Goal: Information Seeking & Learning: Learn about a topic

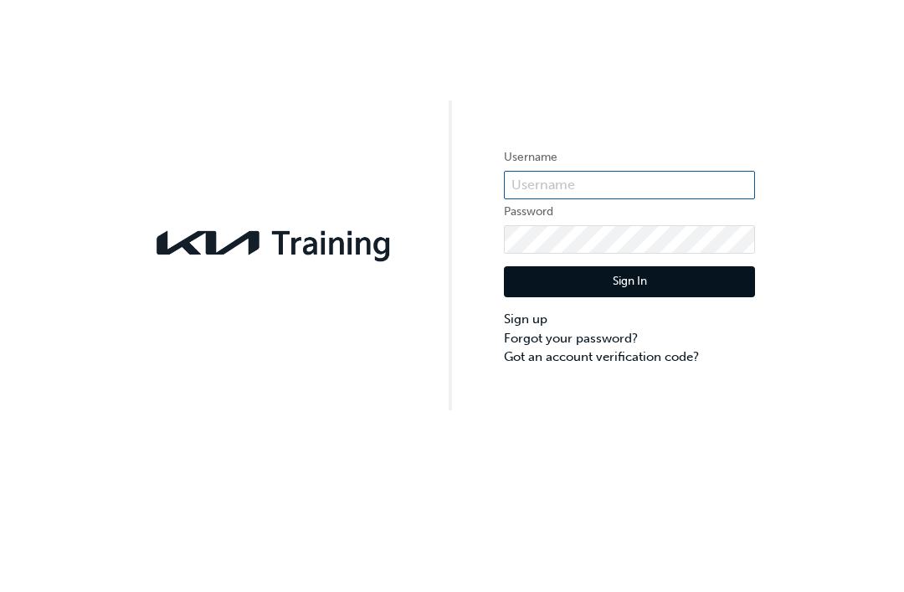
click at [593, 177] on input "text" at bounding box center [629, 185] width 251 height 28
click at [629, 282] on button "Sign In" at bounding box center [629, 282] width 251 height 32
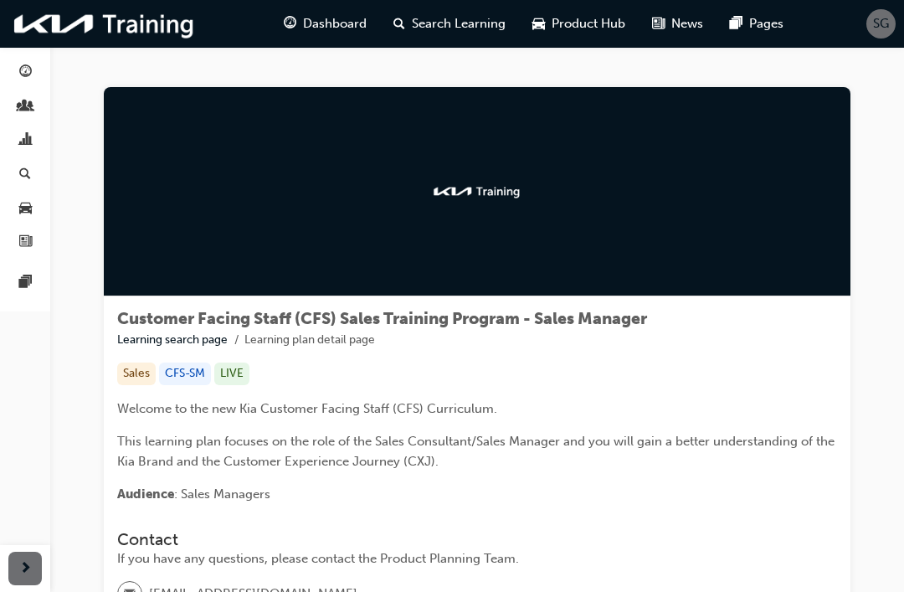
click at [332, 28] on span "Dashboard" at bounding box center [335, 23] width 64 height 19
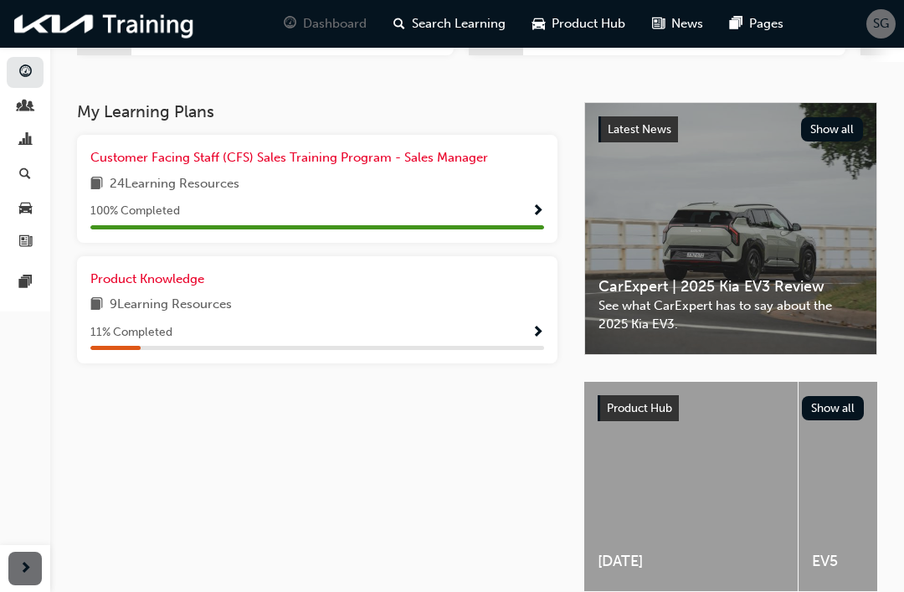
scroll to position [308, 0]
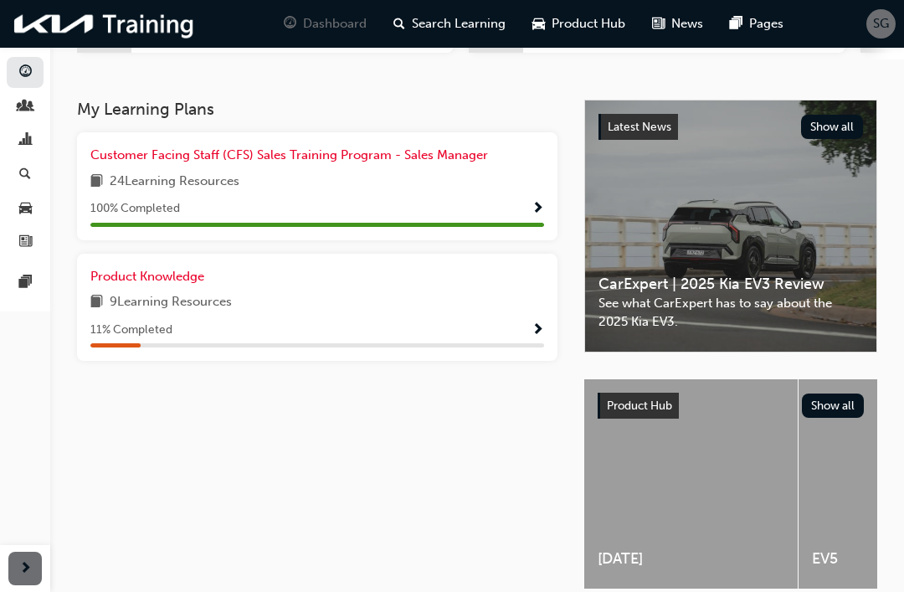
click at [601, 29] on span "Product Hub" at bounding box center [588, 23] width 74 height 19
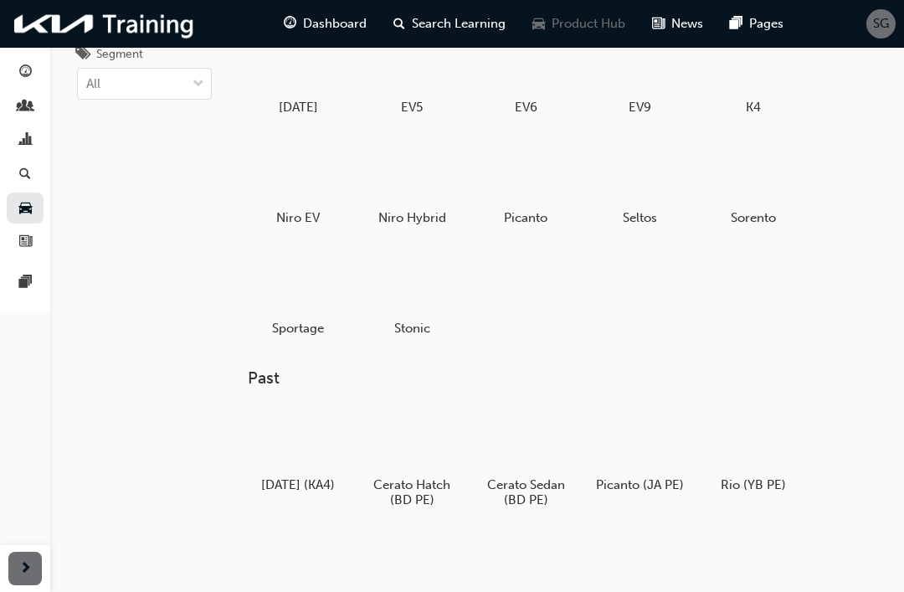
scroll to position [156, 0]
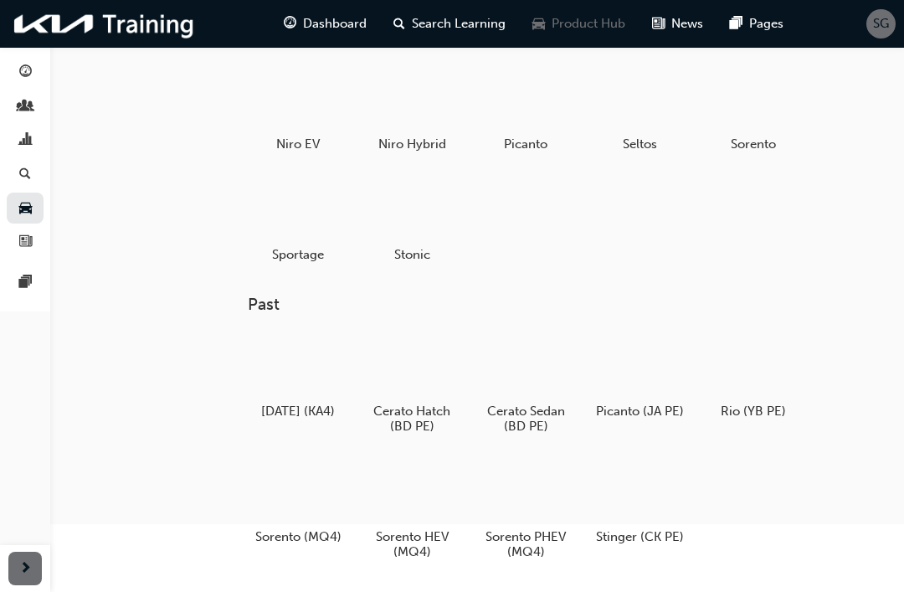
click at [446, 35] on div "Search Learning" at bounding box center [449, 24] width 139 height 34
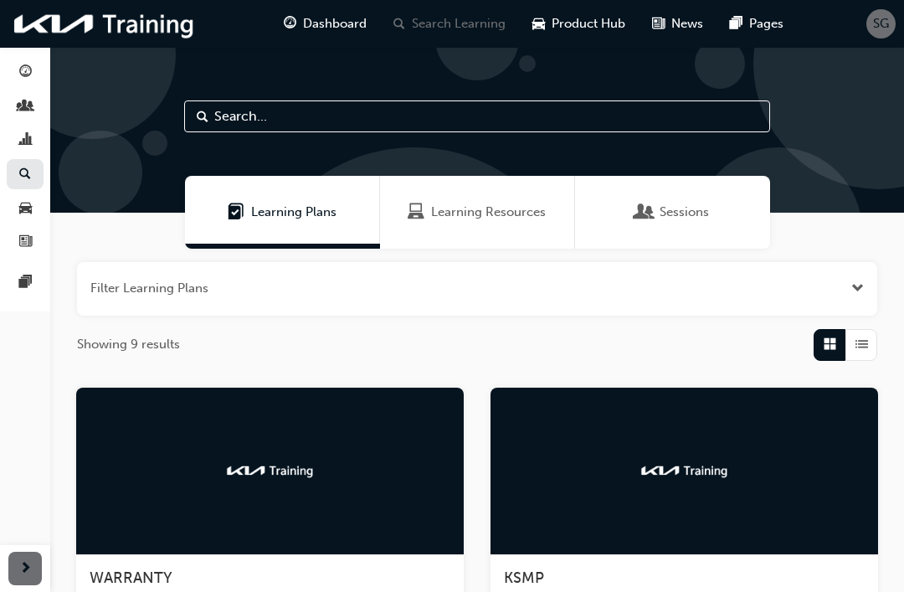
click at [320, 115] on input "text" at bounding box center [477, 116] width 586 height 32
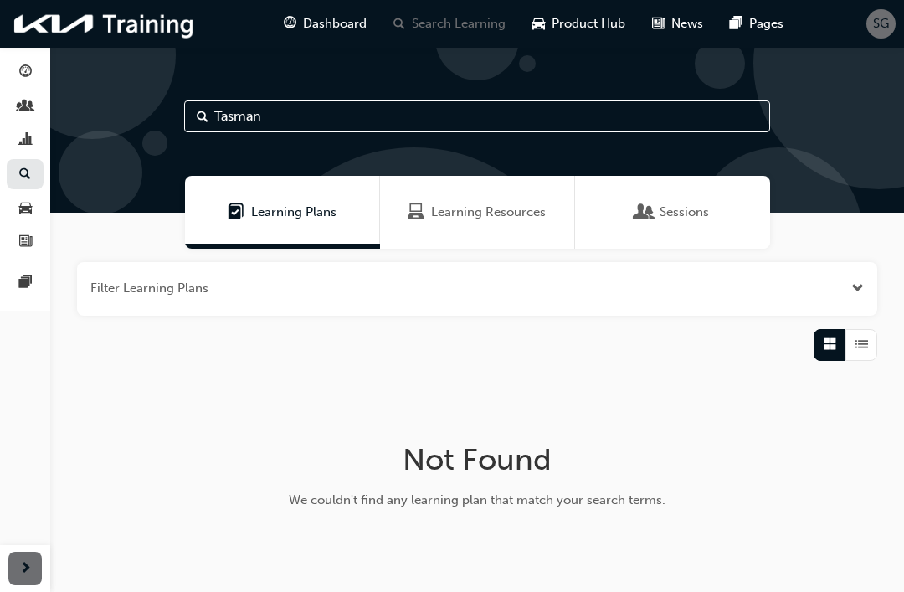
type input "Tasman"
click at [195, 116] on input "Tasman" at bounding box center [477, 116] width 586 height 32
click at [291, 122] on input "Tasman" at bounding box center [477, 116] width 586 height 32
click at [479, 226] on div "Learning Resources" at bounding box center [477, 212] width 195 height 73
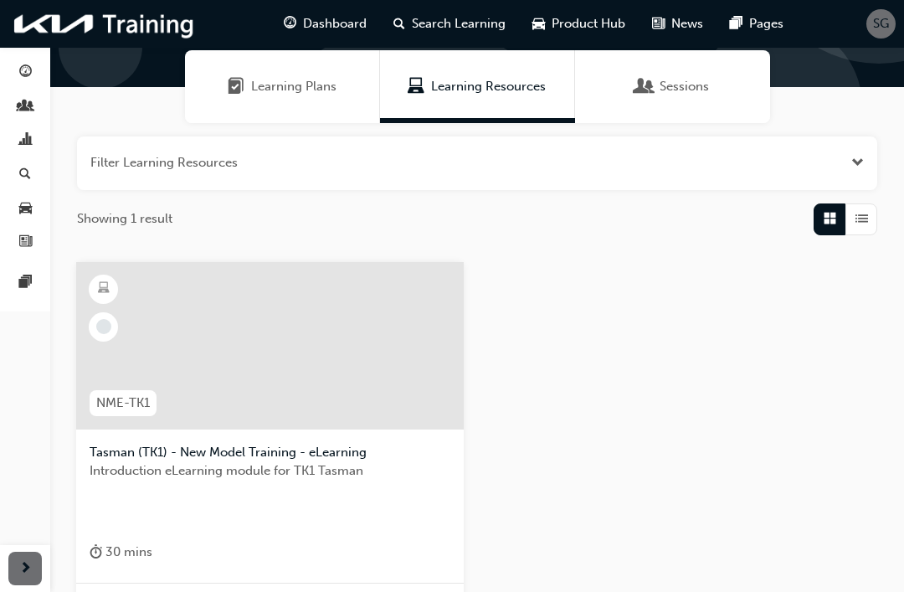
scroll to position [133, 0]
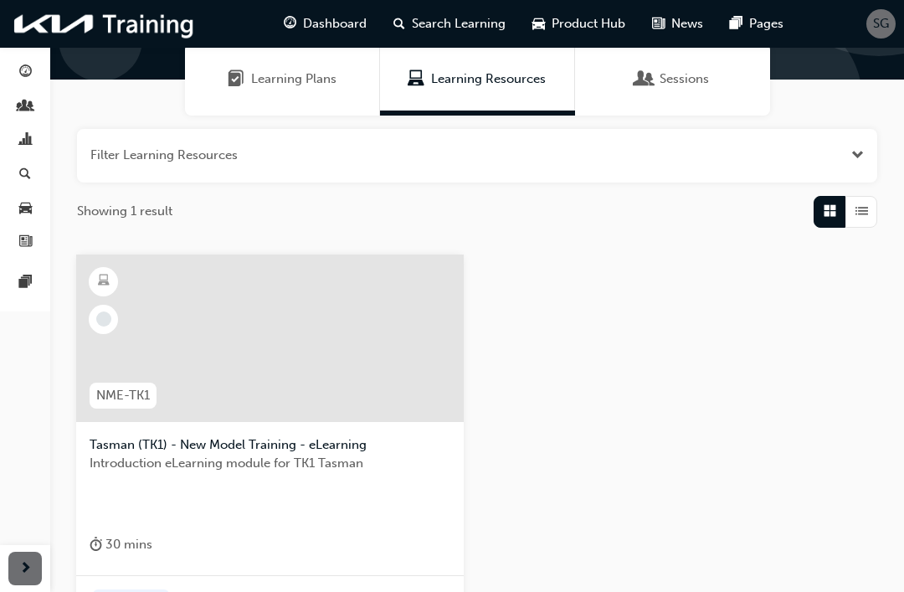
click at [671, 79] on span "Sessions" at bounding box center [683, 78] width 49 height 19
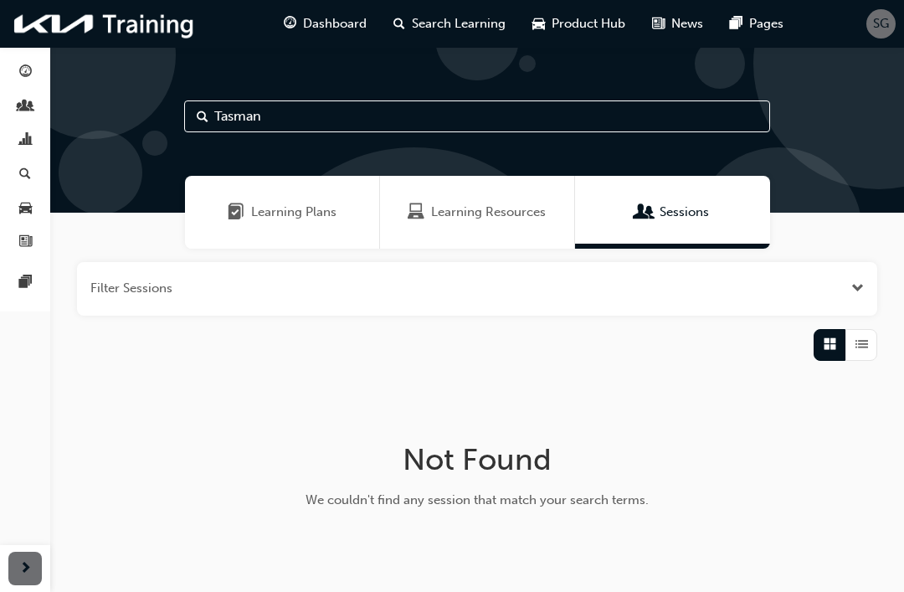
click at [27, 192] on link "button" at bounding box center [25, 207] width 37 height 31
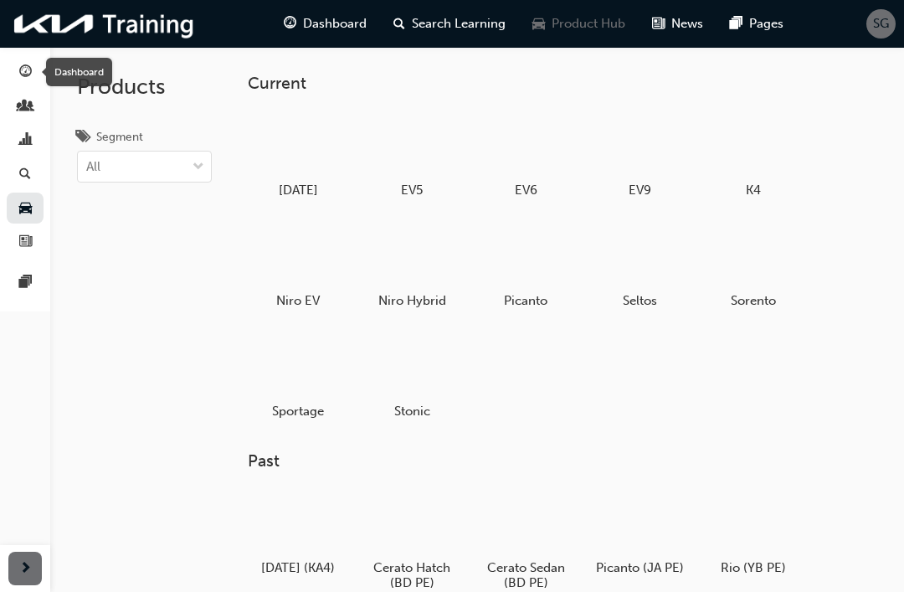
click at [25, 167] on span "search-icon" at bounding box center [25, 174] width 12 height 15
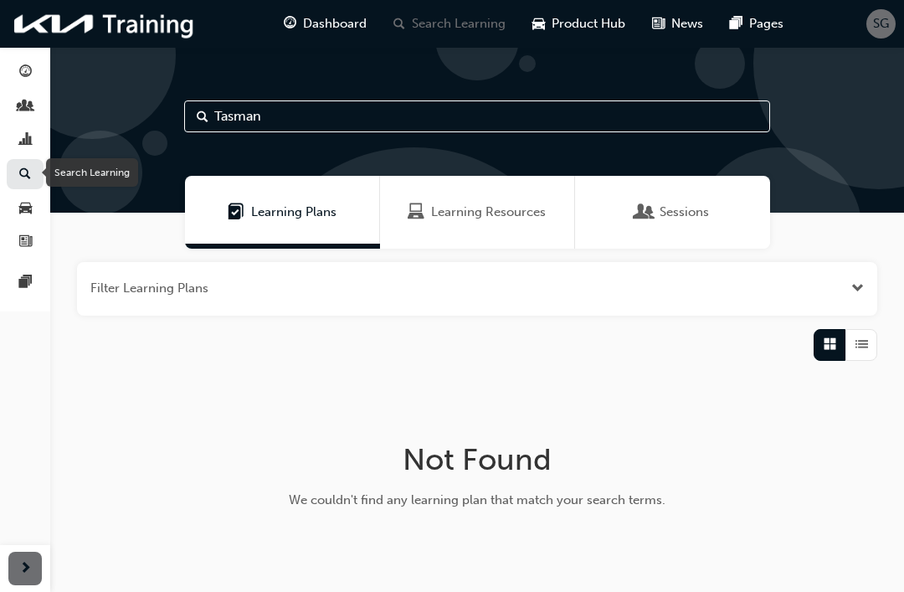
click at [16, 72] on div "button" at bounding box center [25, 72] width 20 height 21
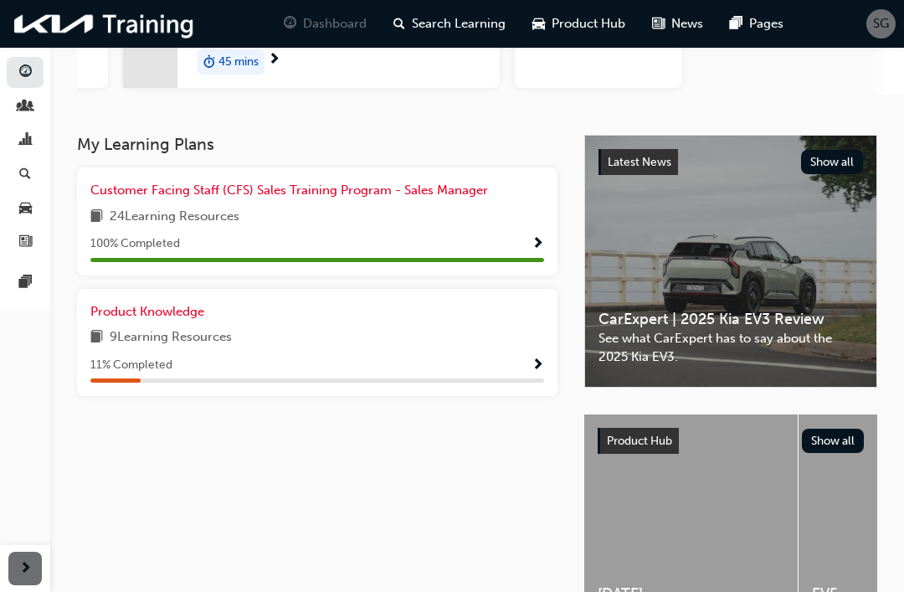
scroll to position [308, 0]
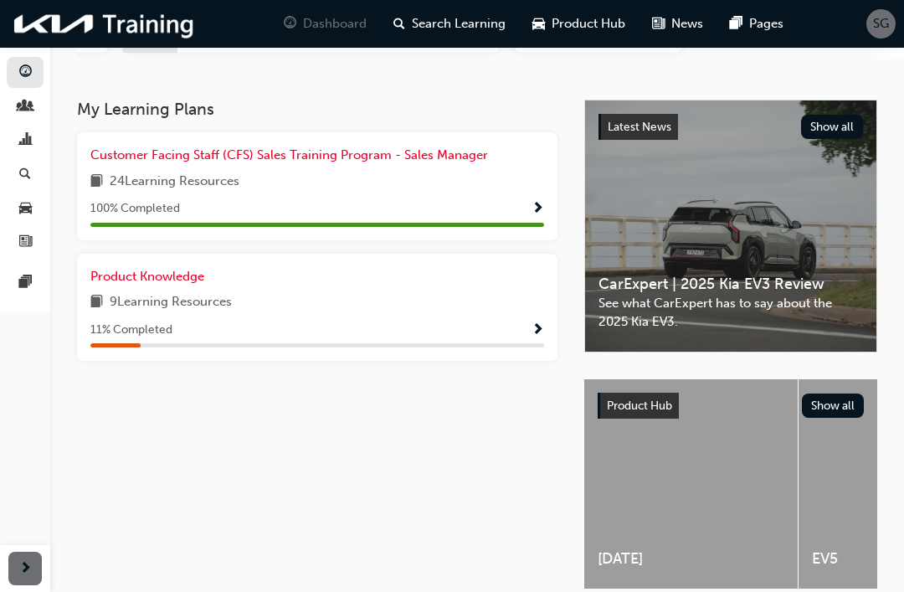
click at [152, 269] on span "Product Knowledge" at bounding box center [147, 276] width 114 height 15
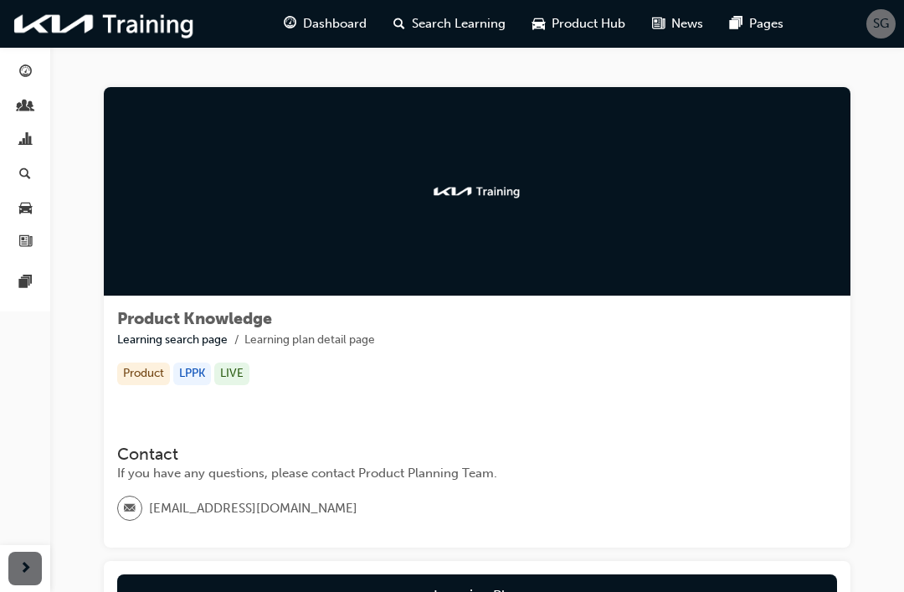
click at [579, 30] on span "Product Hub" at bounding box center [588, 23] width 74 height 19
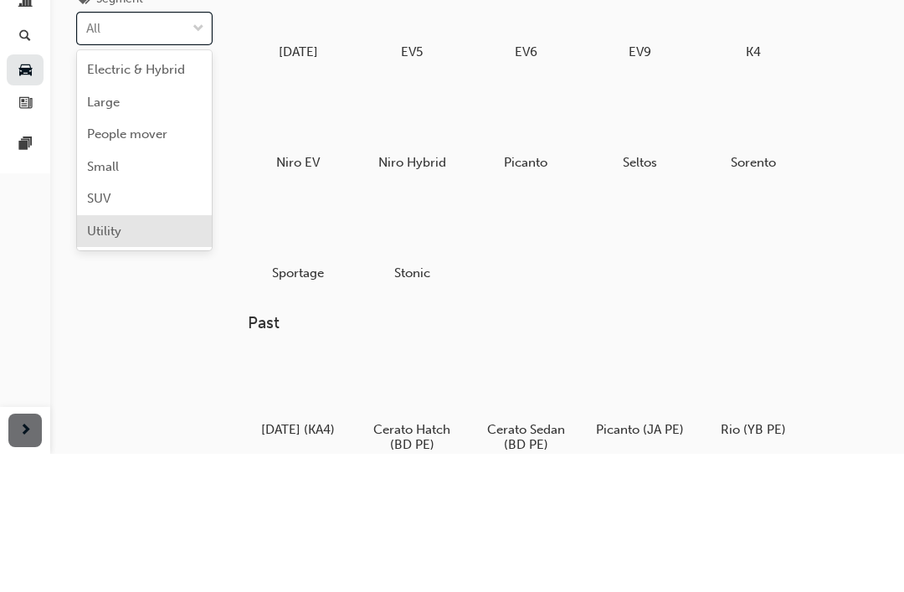
click at [118, 361] on span "Utility" at bounding box center [104, 368] width 34 height 15
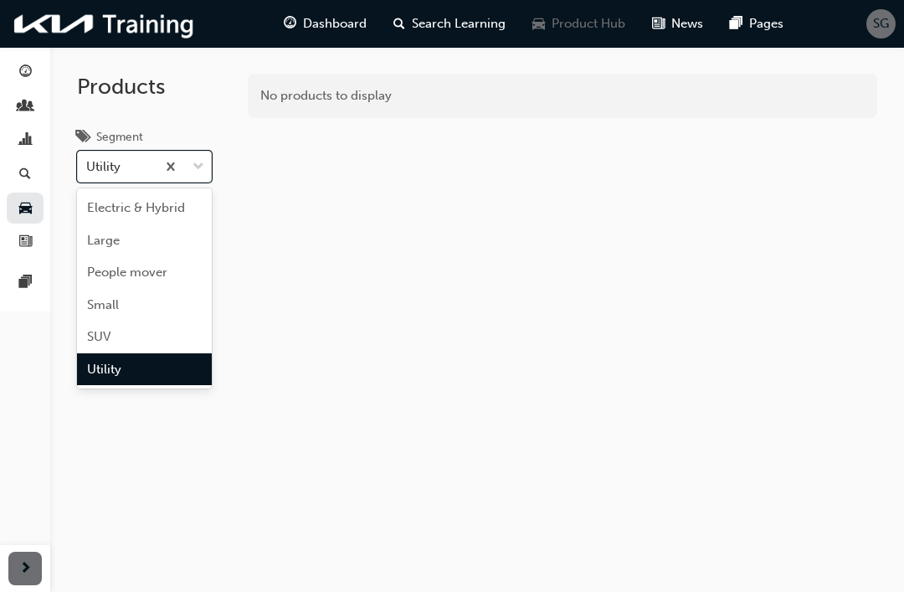
click at [124, 210] on span "Electric & Hybrid" at bounding box center [136, 207] width 98 height 15
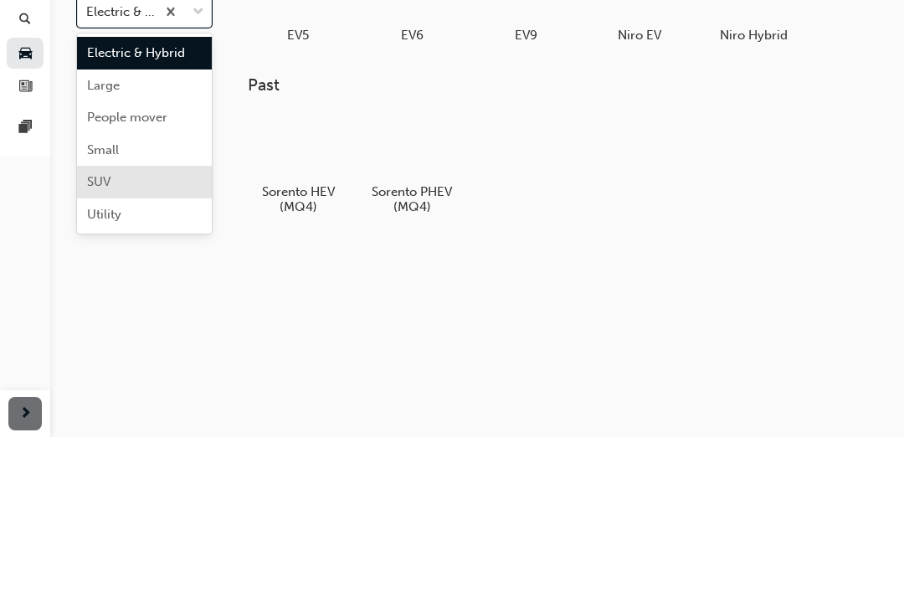
click at [100, 329] on span "SUV" at bounding box center [98, 336] width 23 height 15
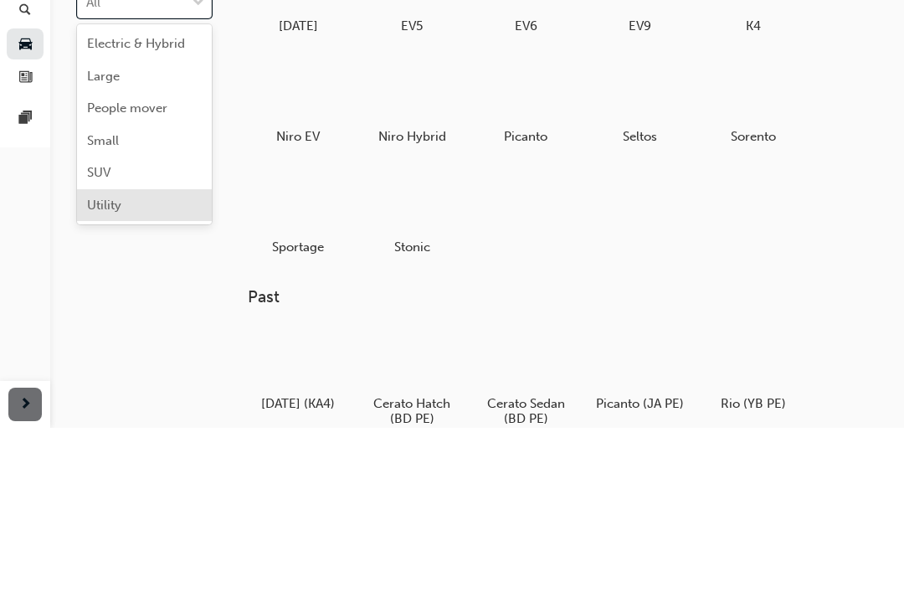
click at [100, 361] on span "Utility" at bounding box center [104, 368] width 34 height 15
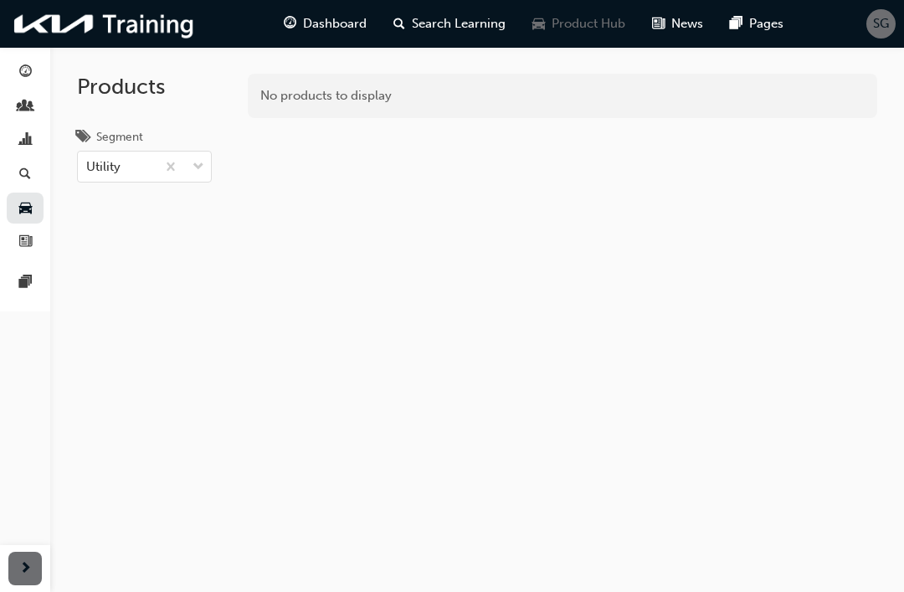
click at [448, 38] on div "Search Learning" at bounding box center [449, 24] width 139 height 34
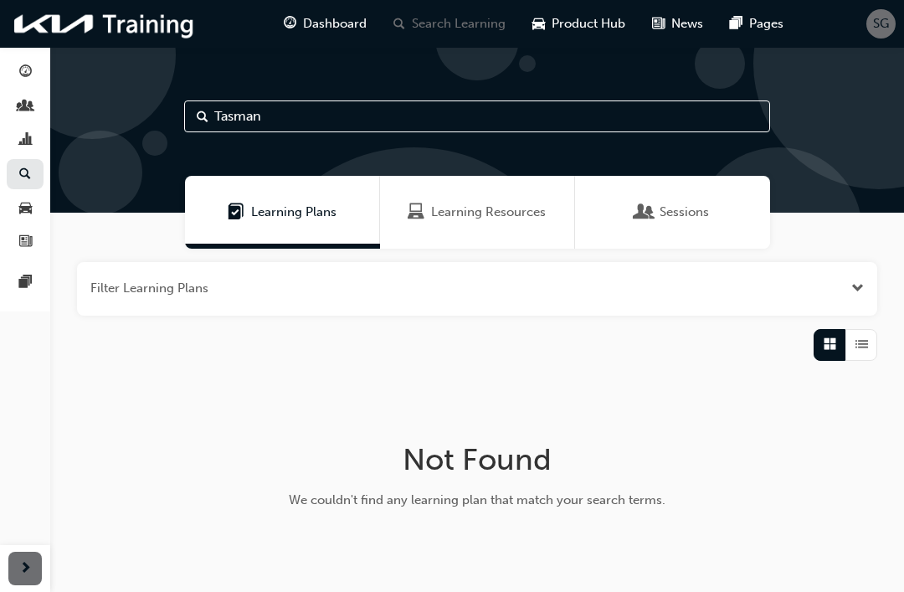
click at [351, 28] on span "Dashboard" at bounding box center [335, 23] width 64 height 19
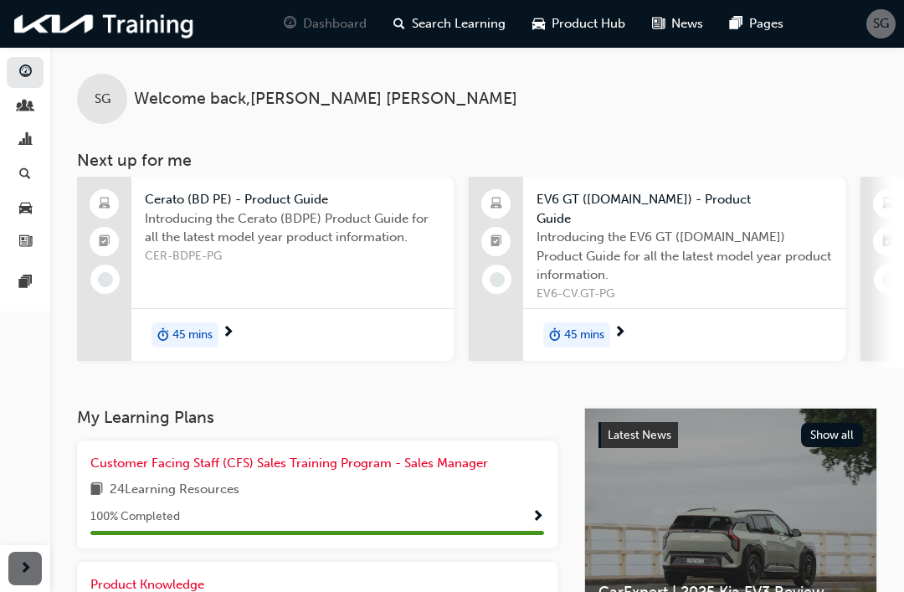
click at [467, 27] on span "Search Learning" at bounding box center [459, 23] width 94 height 19
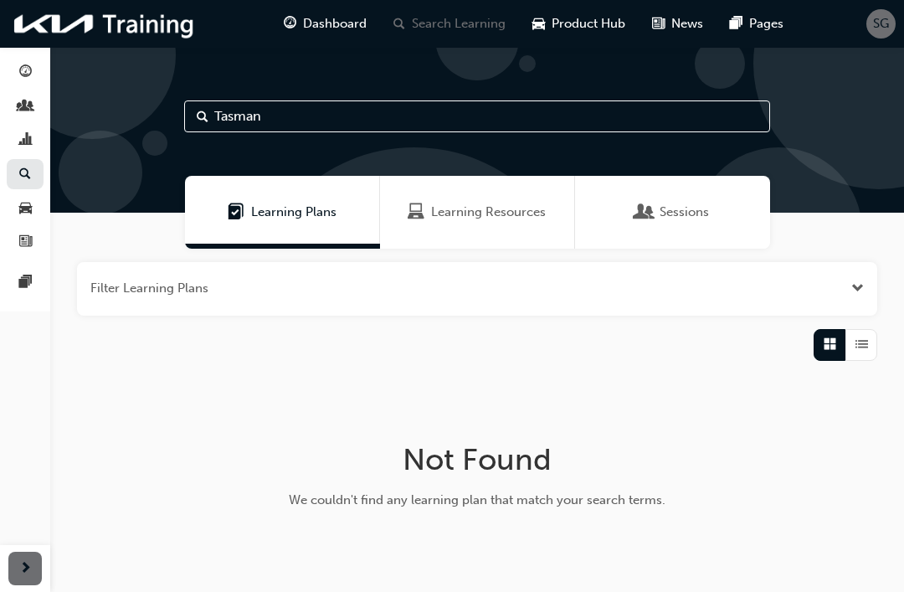
click at [285, 119] on input "Tasman" at bounding box center [477, 116] width 586 height 32
click at [243, 127] on input "Tasman" at bounding box center [477, 116] width 586 height 32
click at [277, 115] on input "Tasman" at bounding box center [477, 116] width 586 height 32
click at [196, 110] on input "Tasman" at bounding box center [477, 116] width 586 height 32
click at [290, 115] on input "Tasman" at bounding box center [477, 116] width 586 height 32
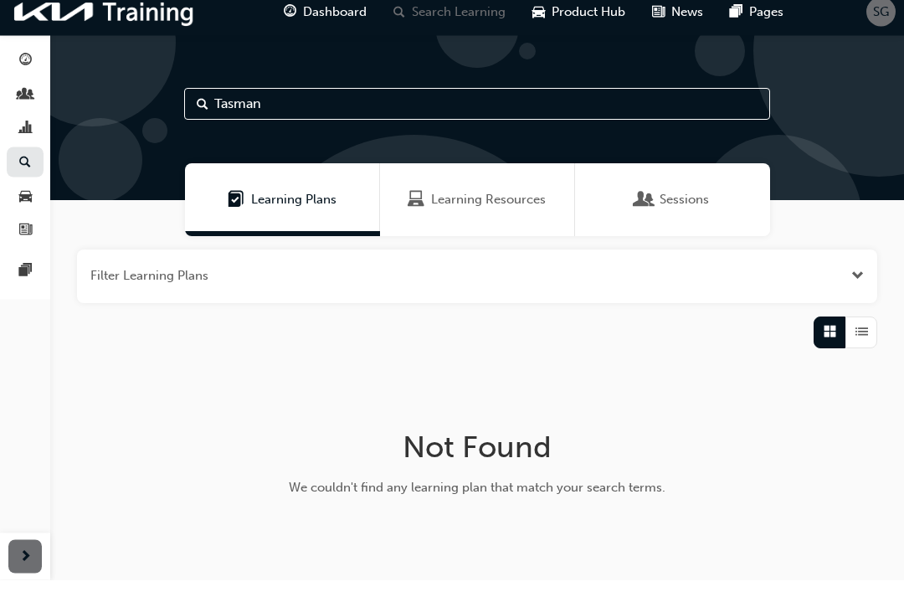
click at [682, 202] on span "Sessions" at bounding box center [683, 211] width 49 height 19
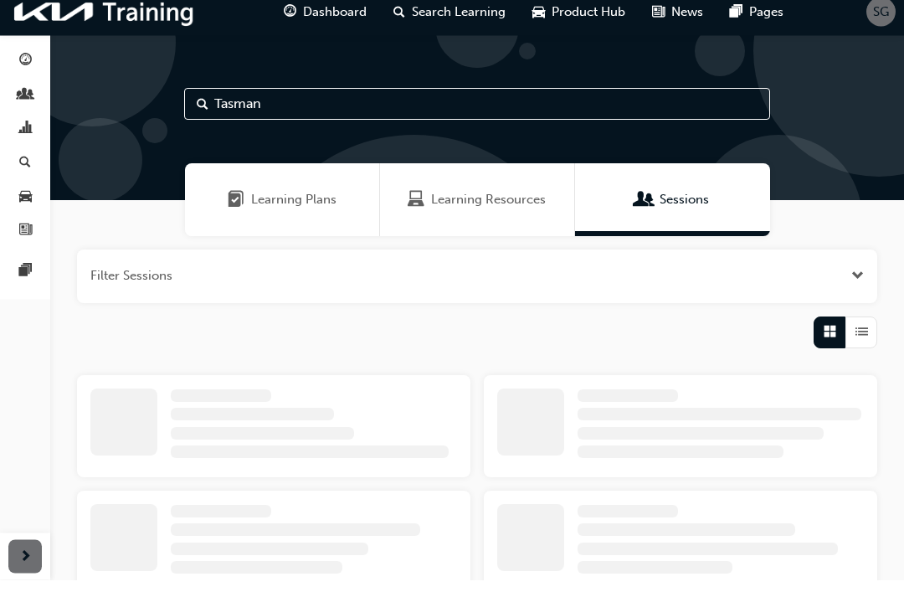
scroll to position [13, 0]
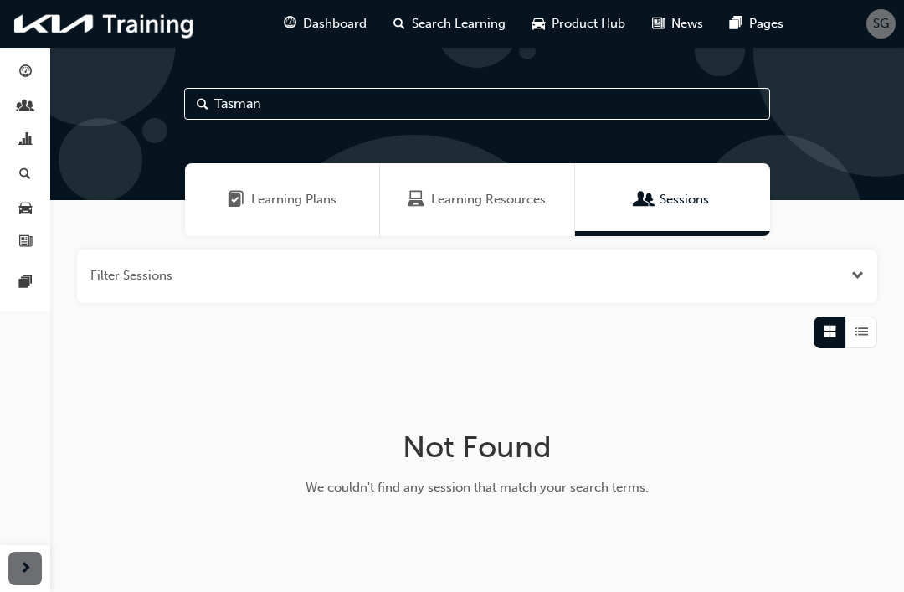
click at [306, 205] on span "Learning Plans" at bounding box center [293, 199] width 85 height 19
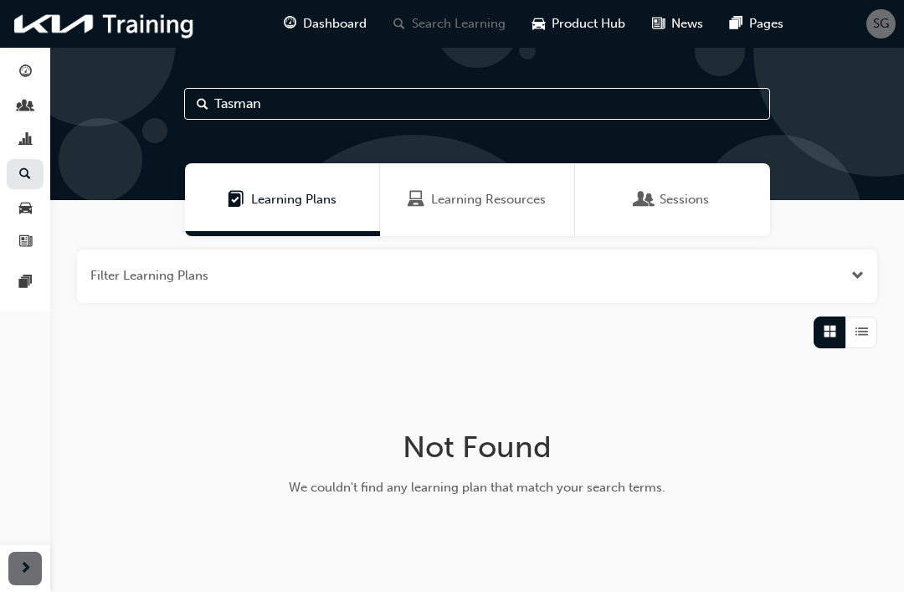
click at [524, 209] on div "Learning Resources" at bounding box center [477, 199] width 195 height 73
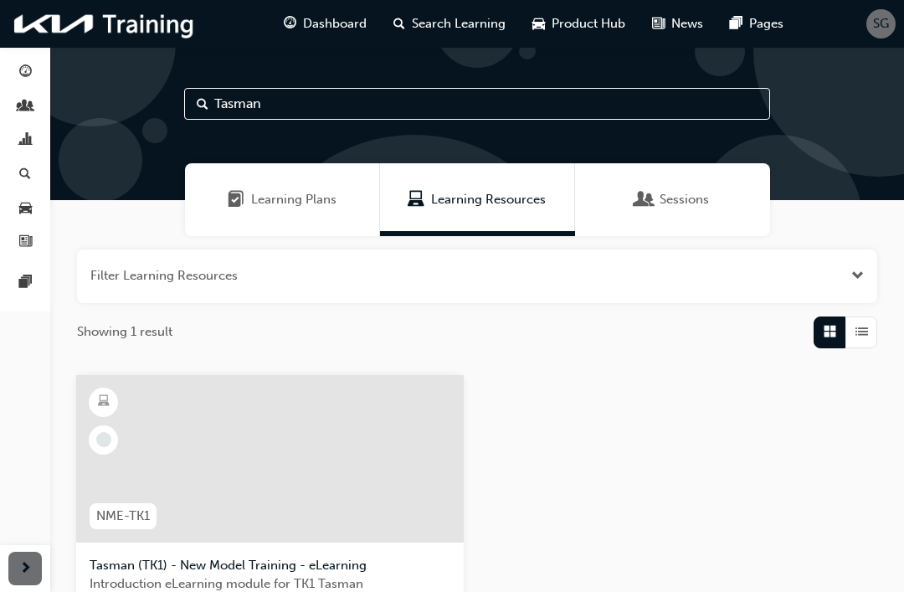
click at [327, 462] on div at bounding box center [269, 458] width 387 height 167
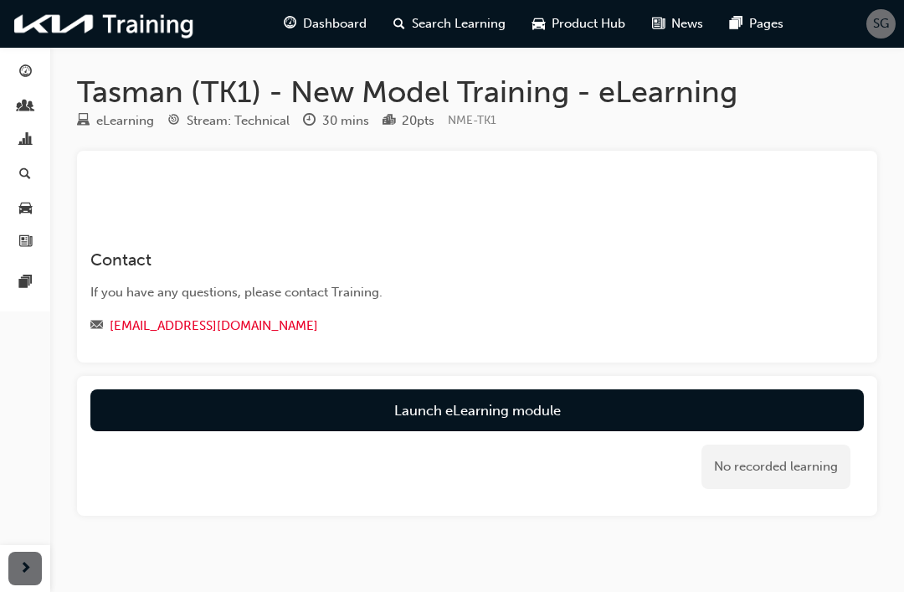
click at [714, 408] on link "Launch eLearning module" at bounding box center [476, 410] width 773 height 42
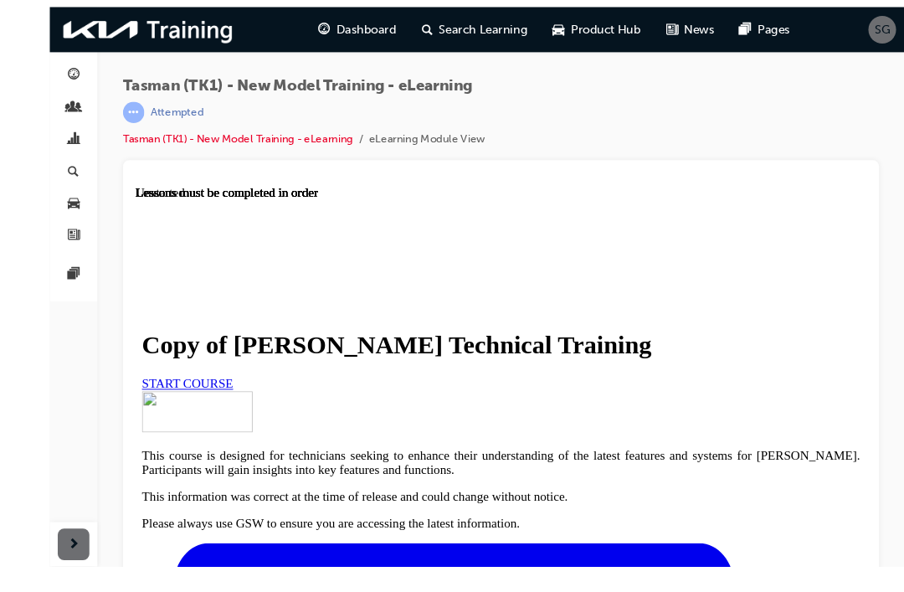
scroll to position [18, 0]
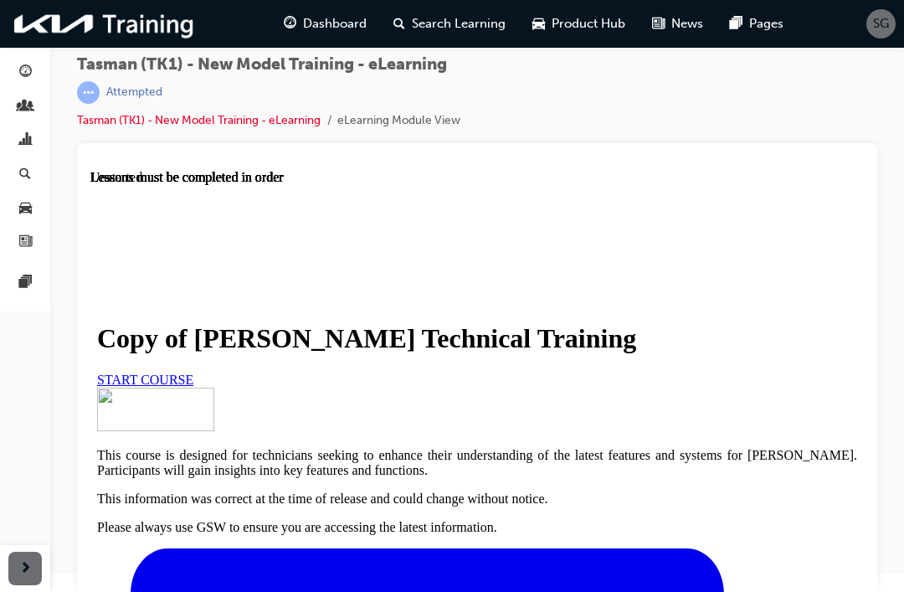
click at [193, 372] on span "START COURSE" at bounding box center [145, 379] width 96 height 14
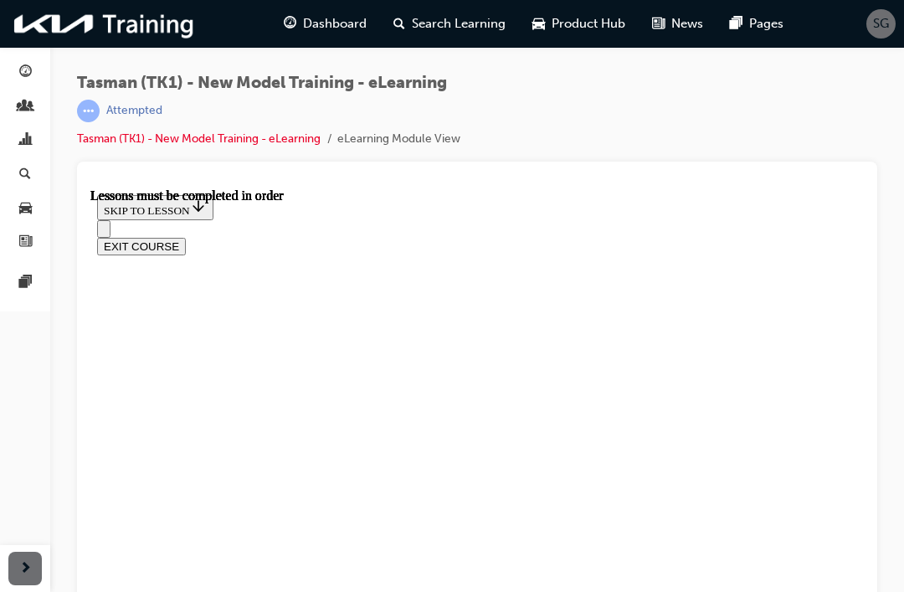
scroll to position [708, 0]
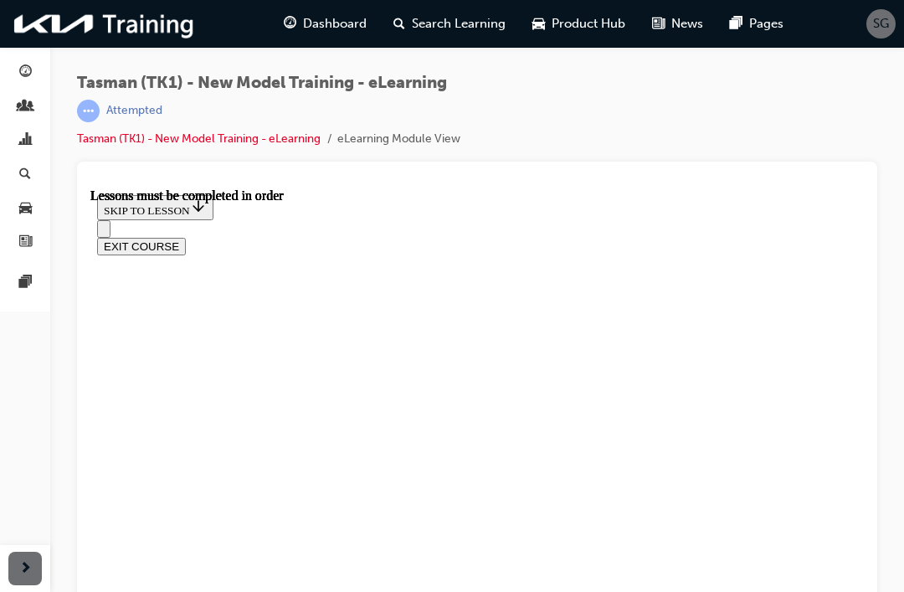
scroll to position [722, 0]
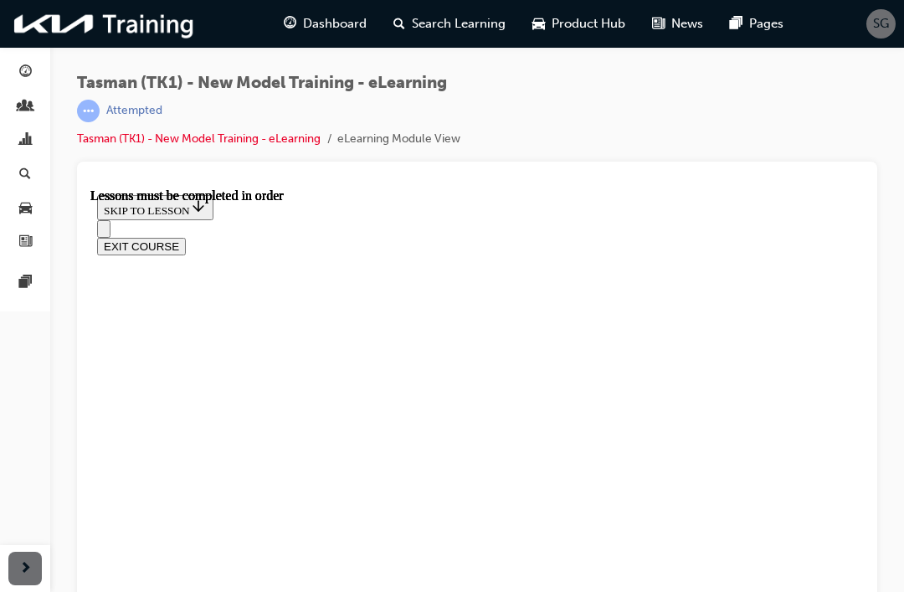
scroll to position [487, 0]
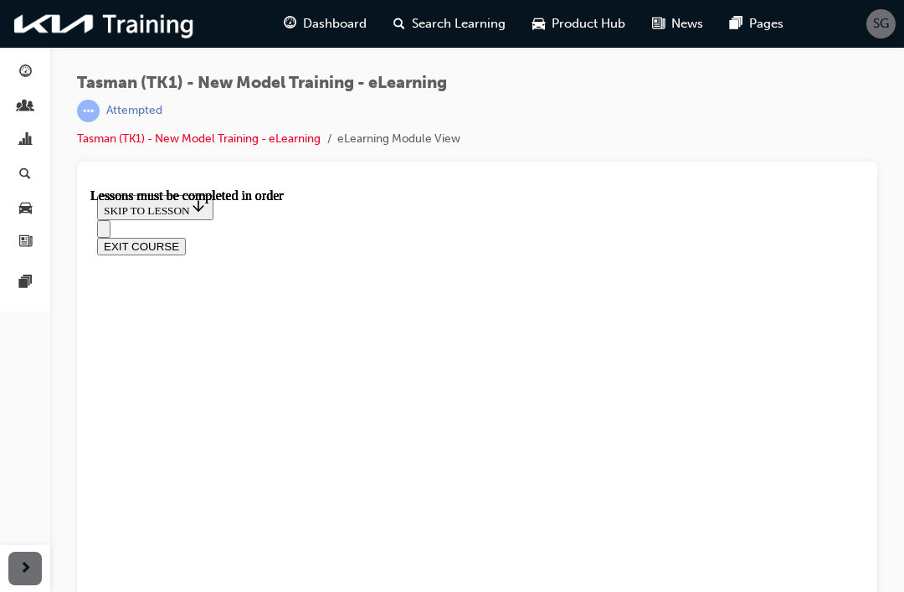
scroll to position [2969, 0]
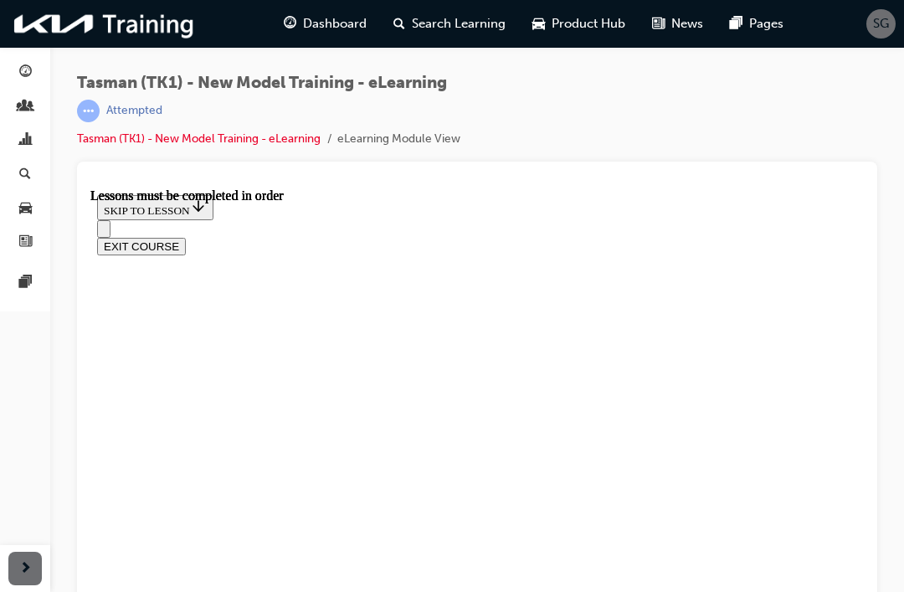
scroll to position [0, 228]
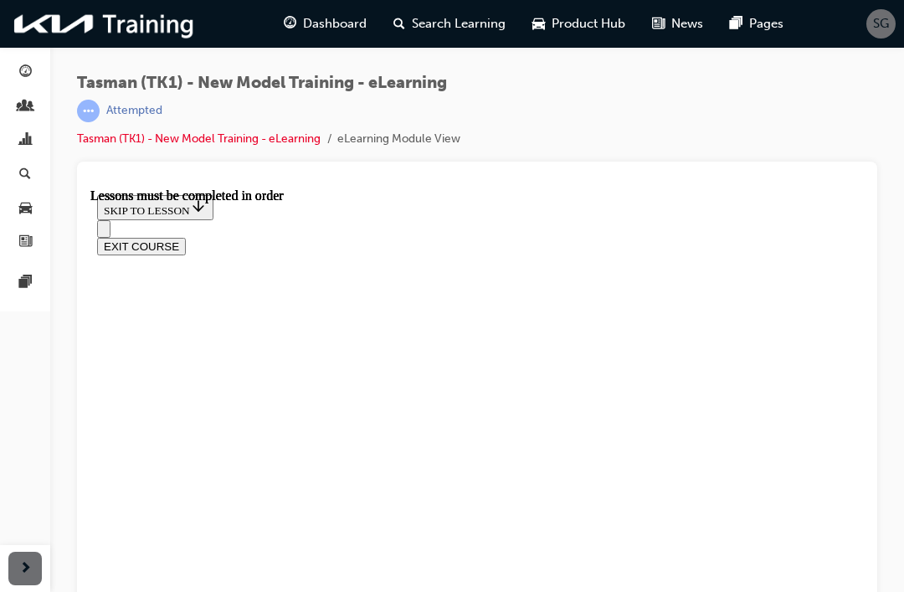
scroll to position [5208, 0]
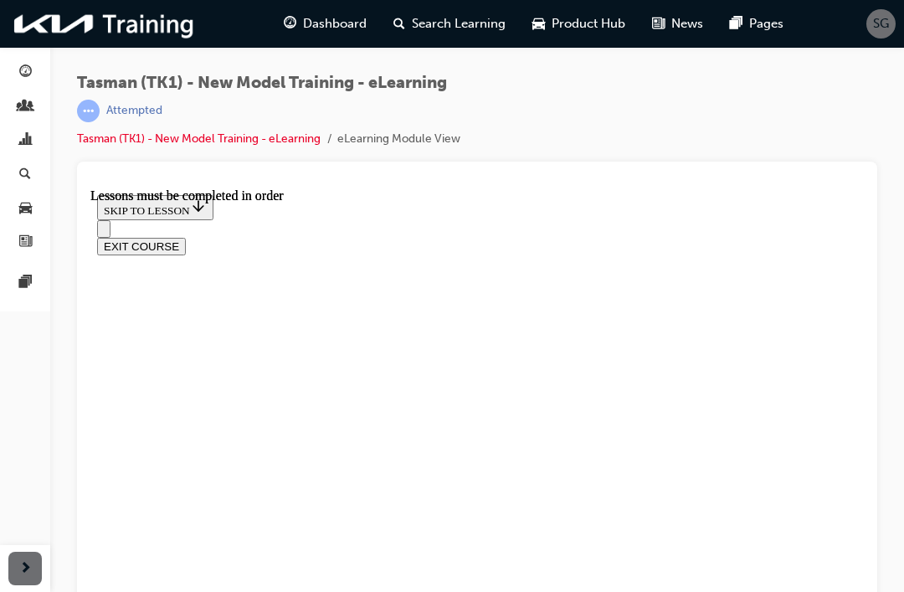
scroll to position [0, 89]
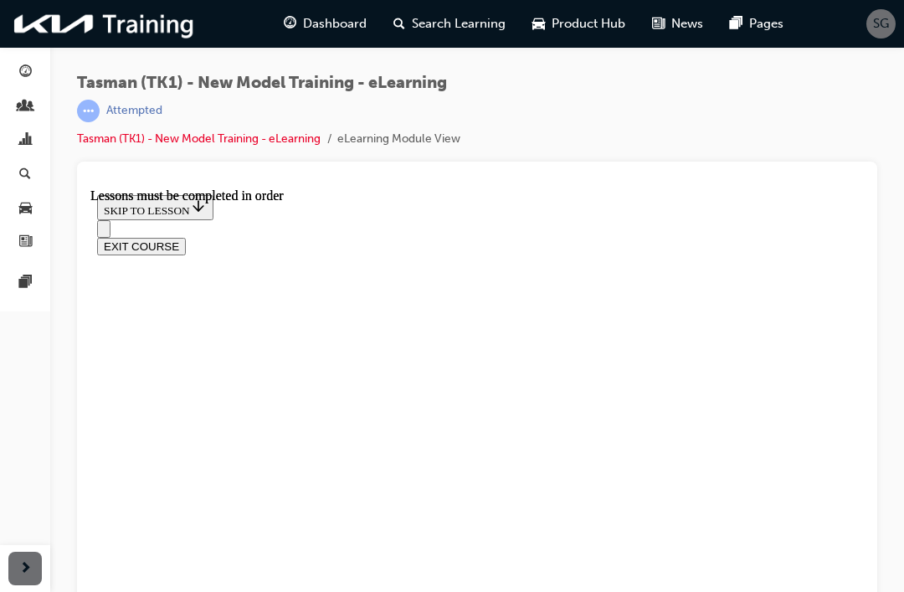
scroll to position [4895, 0]
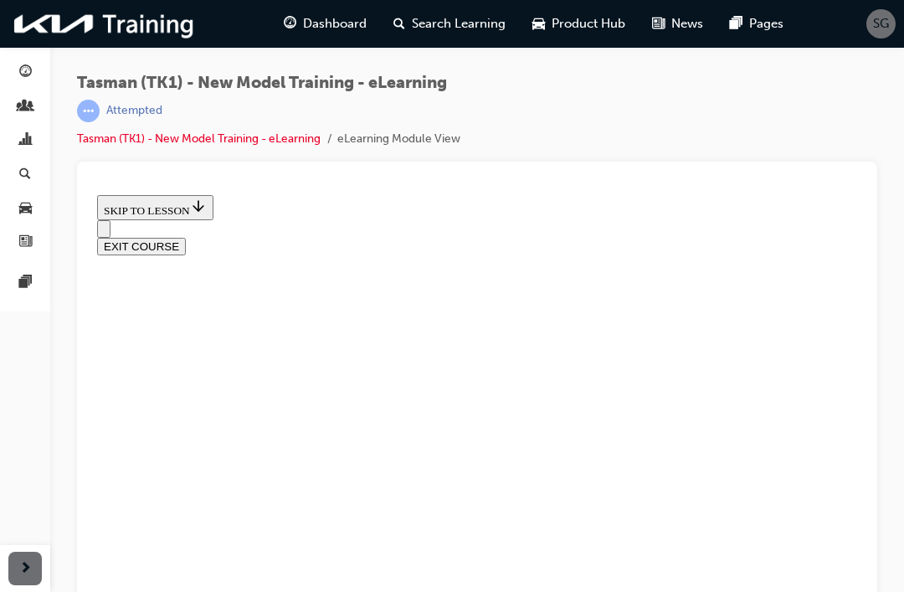
scroll to position [229, 0]
radio input "true"
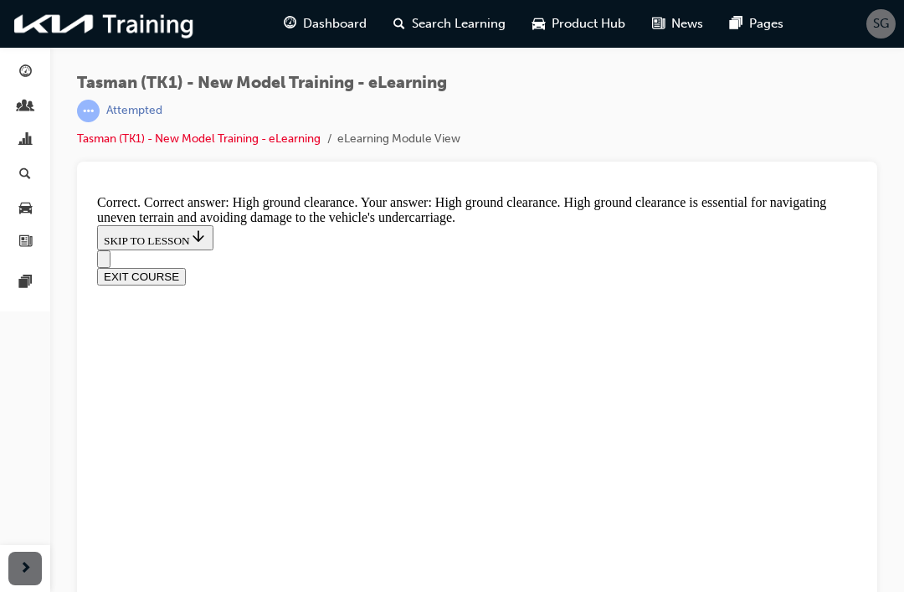
scroll to position [510, 0]
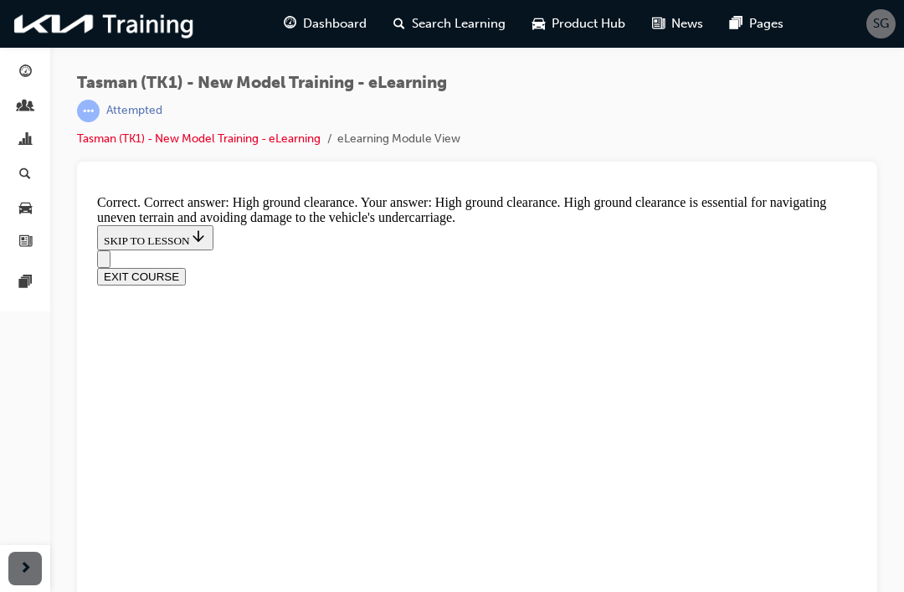
radio input "true"
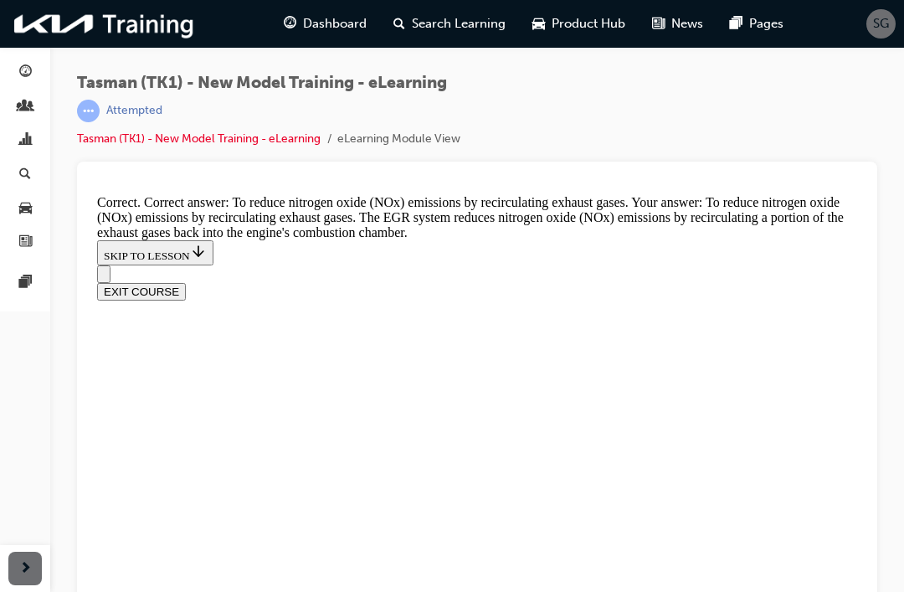
scroll to position [610, 0]
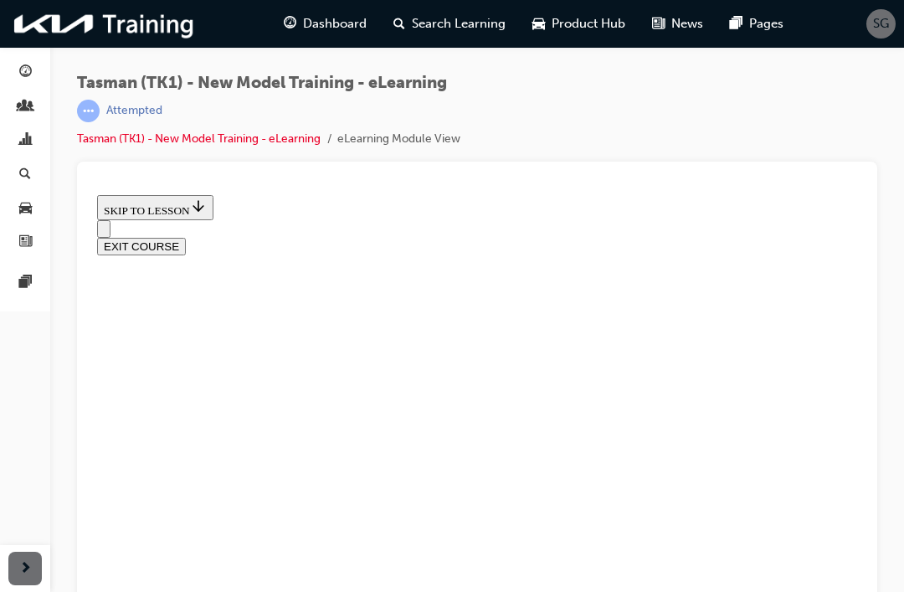
scroll to position [244, 0]
radio input "true"
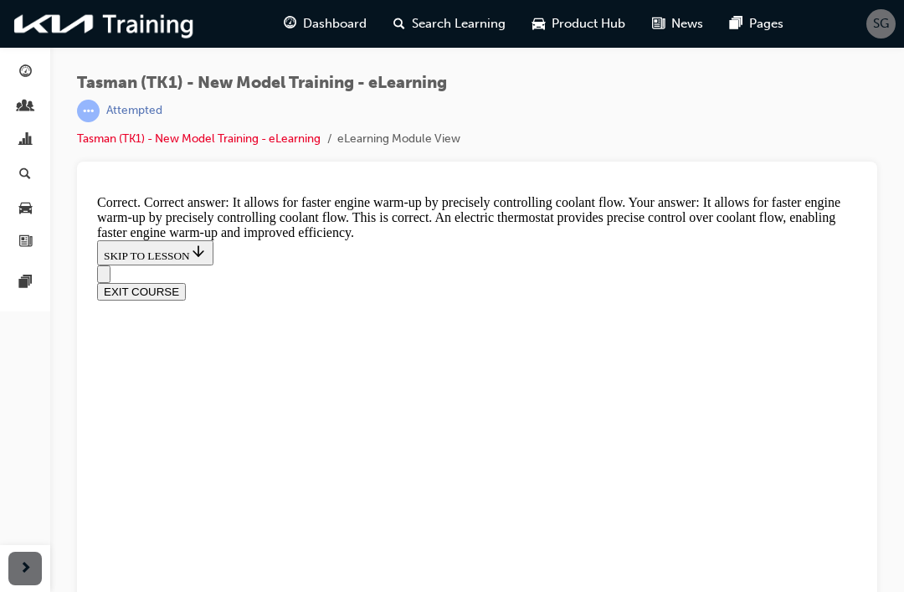
scroll to position [571, 0]
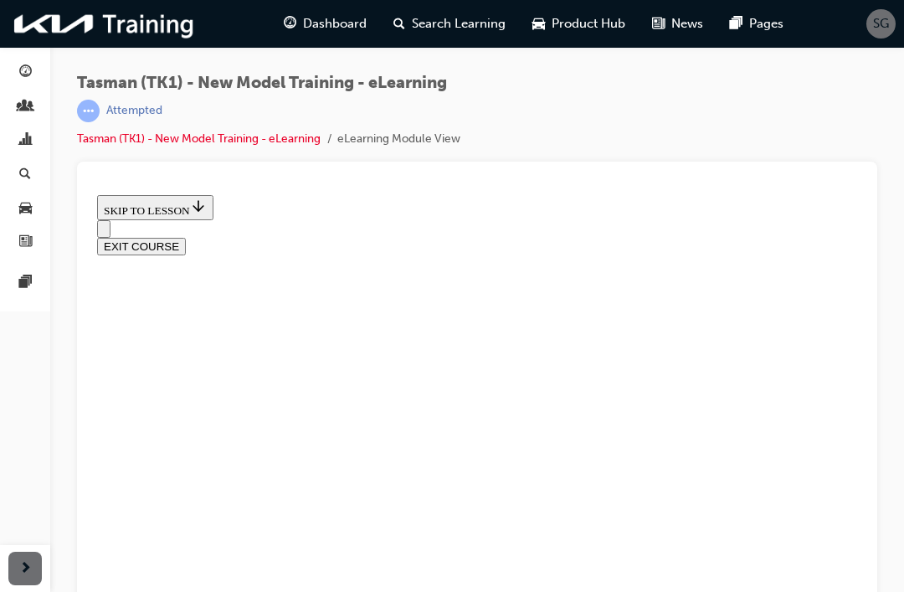
scroll to position [238, 0]
radio input "true"
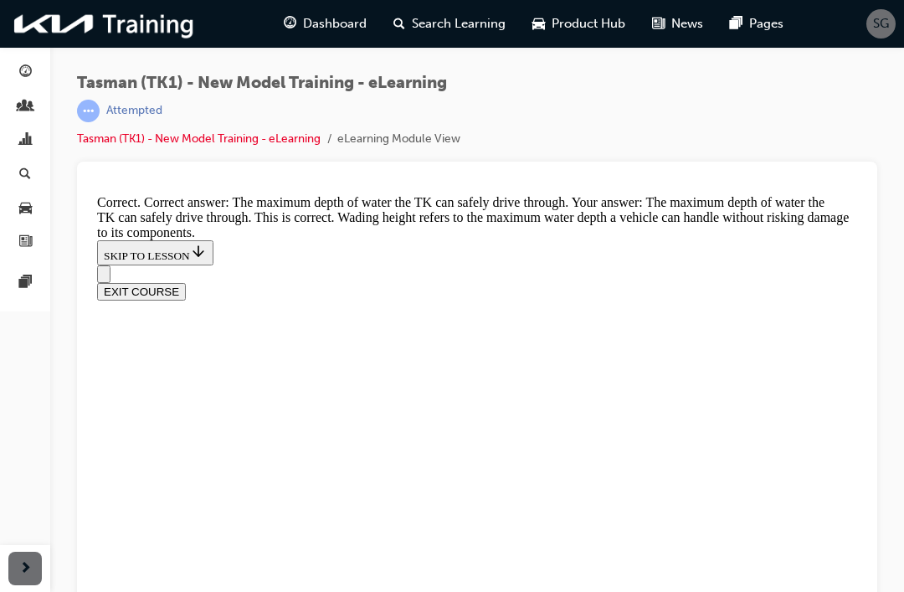
scroll to position [512, 0]
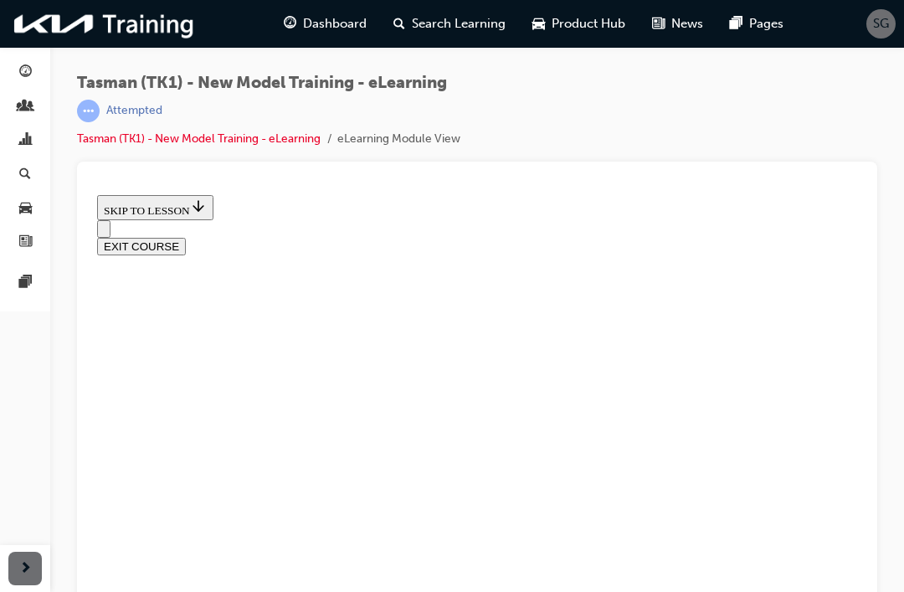
scroll to position [230, 0]
radio input "true"
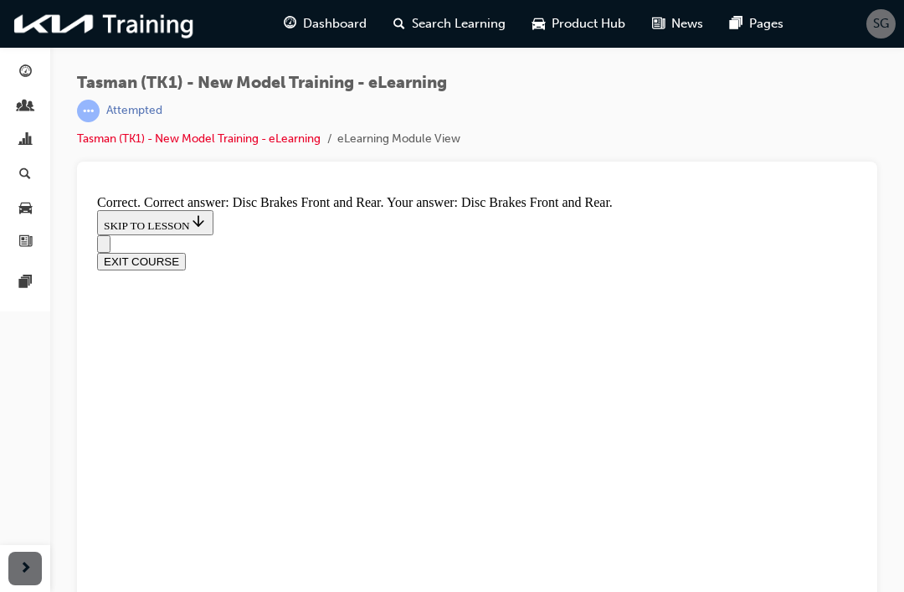
scroll to position [422, 0]
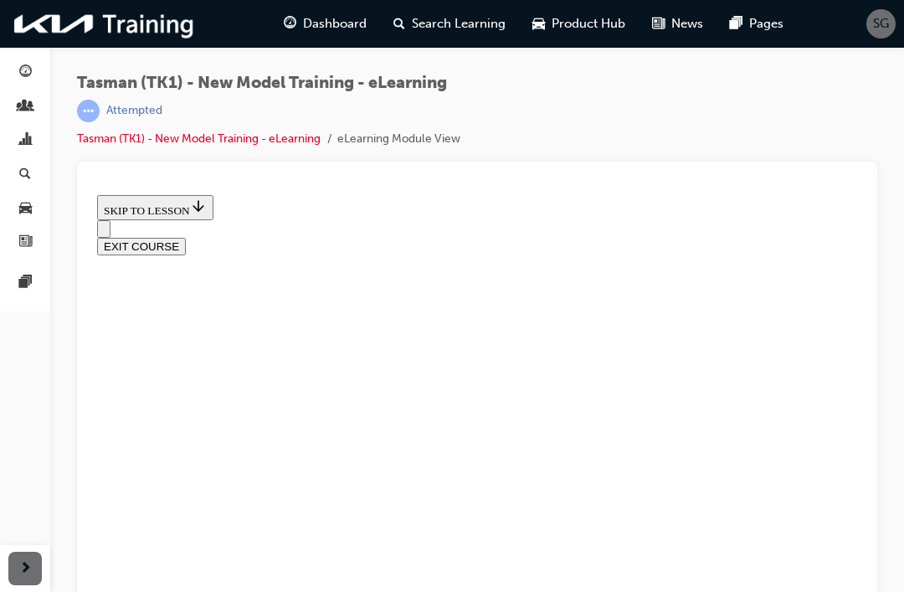
scroll to position [233, 0]
radio input "true"
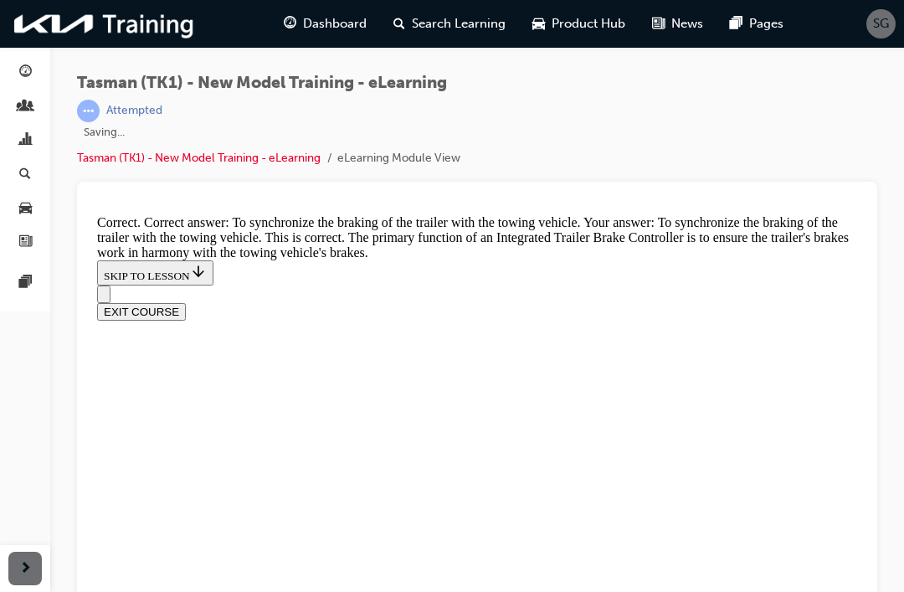
scroll to position [550, 0]
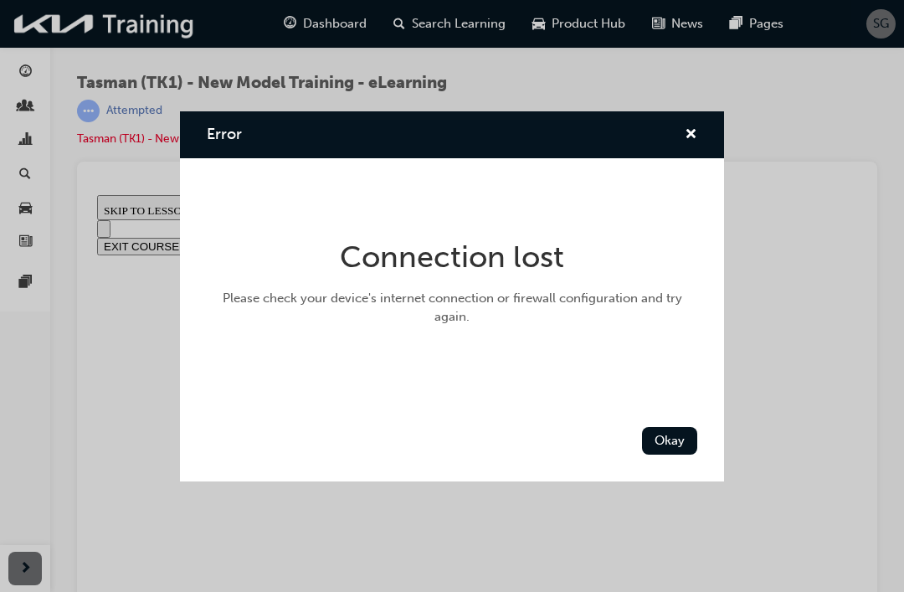
scroll to position [240, 0]
click at [665, 441] on button "Okay" at bounding box center [669, 441] width 55 height 28
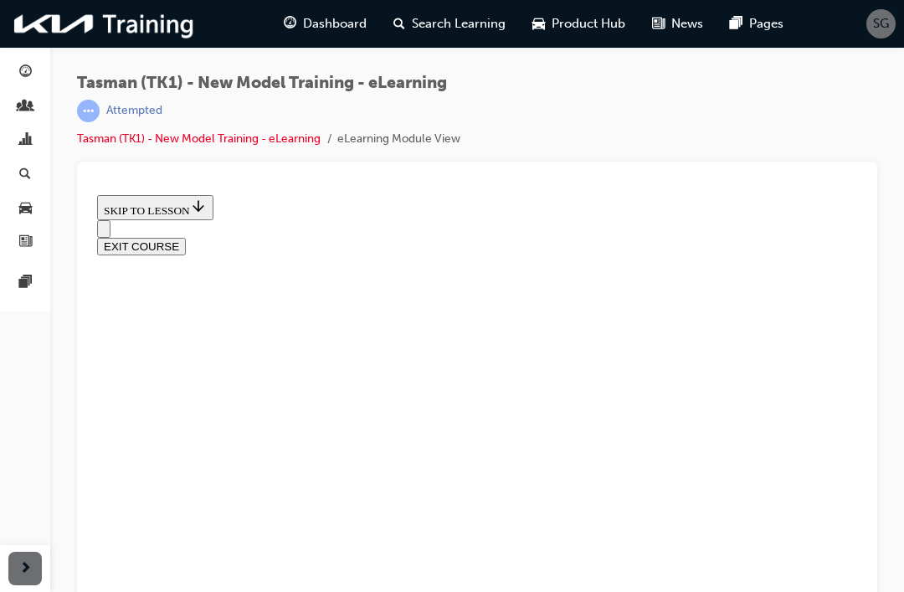
checkbox input "true"
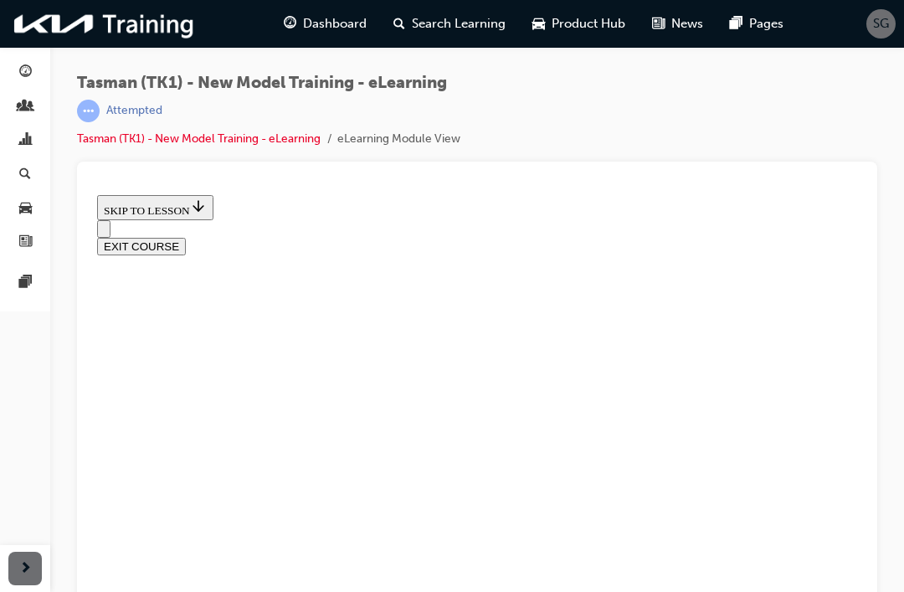
checkbox input "true"
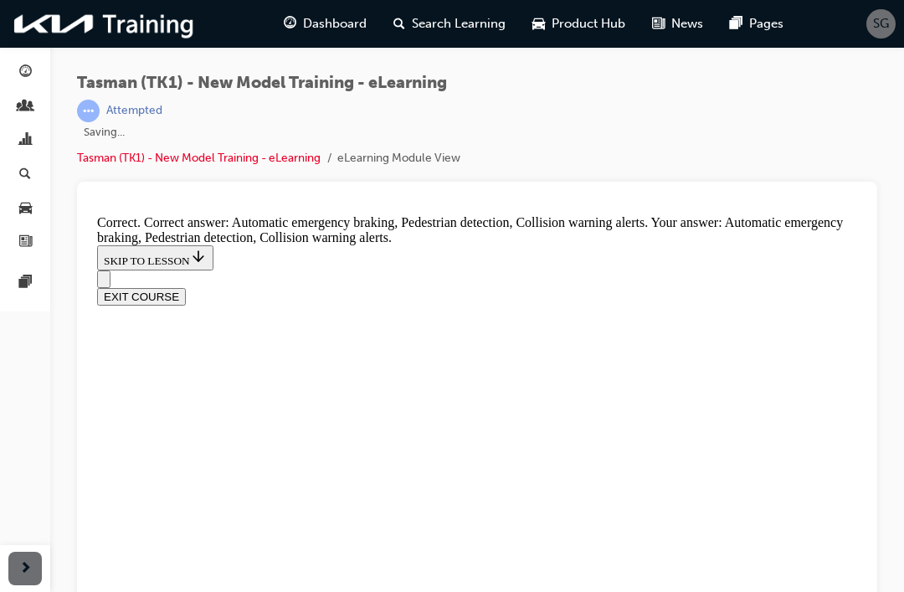
scroll to position [465, 0]
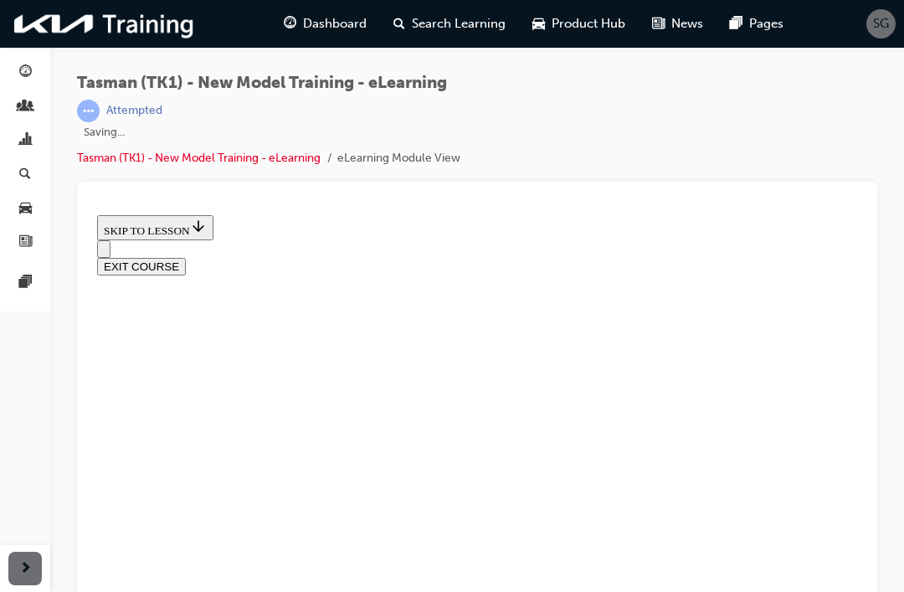
scroll to position [233, 0]
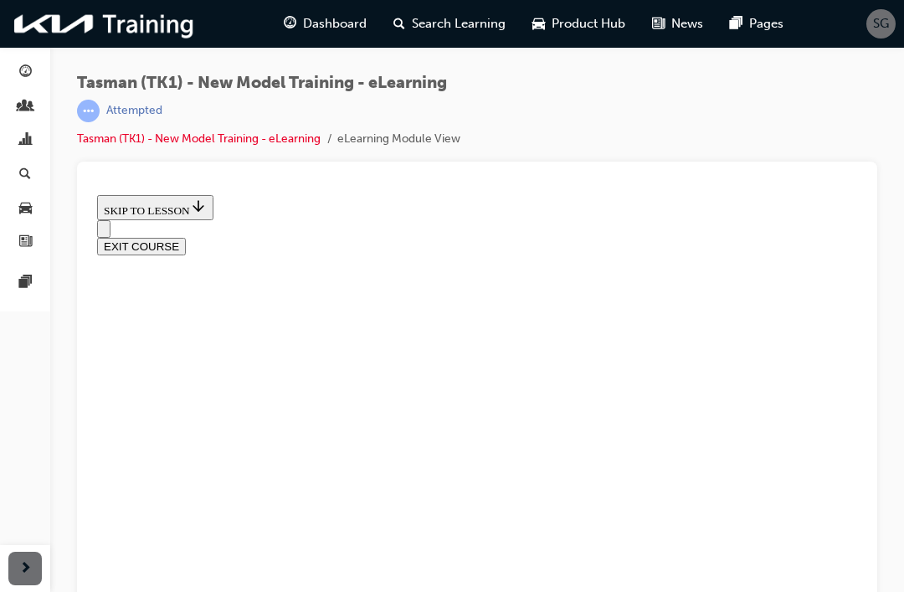
radio input "true"
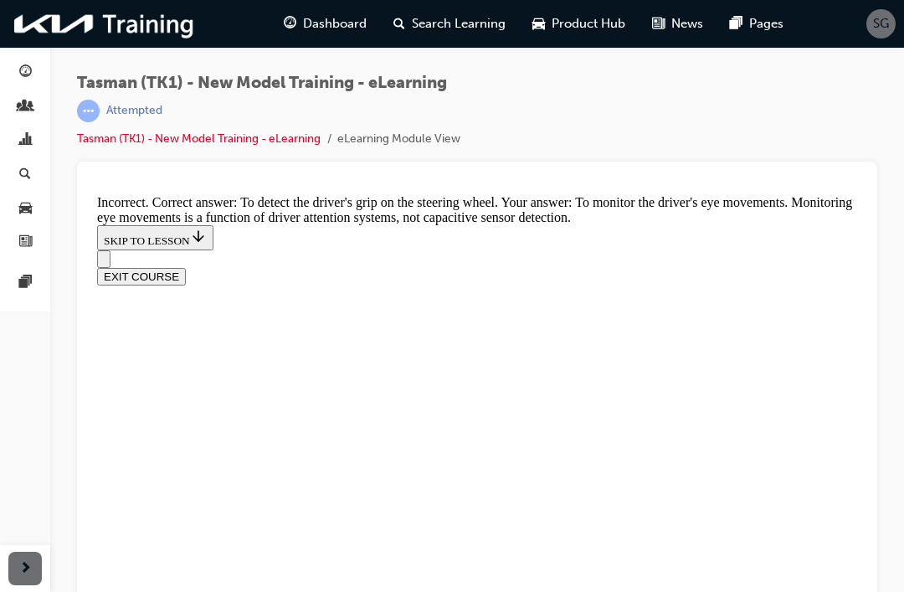
scroll to position [232, 0]
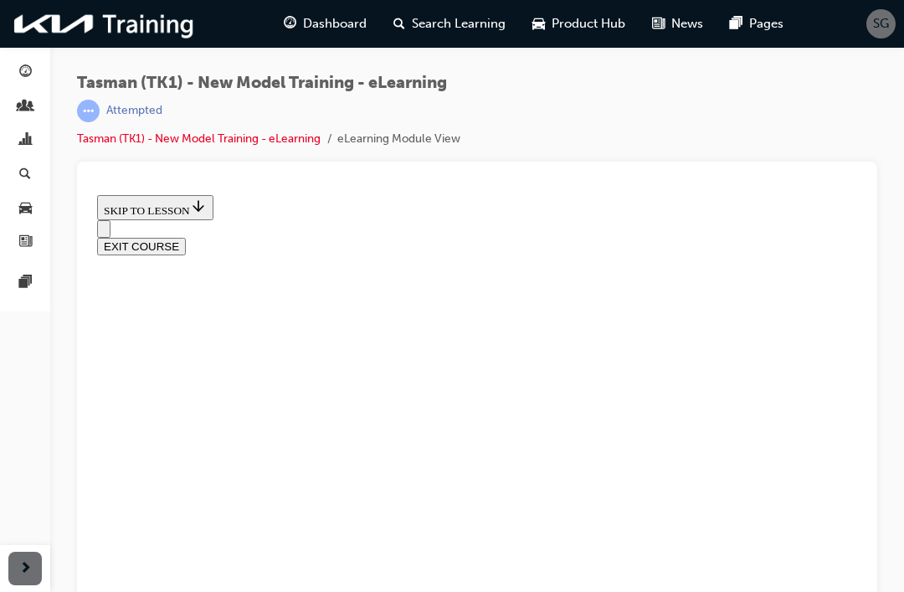
scroll to position [226, 0]
radio input "true"
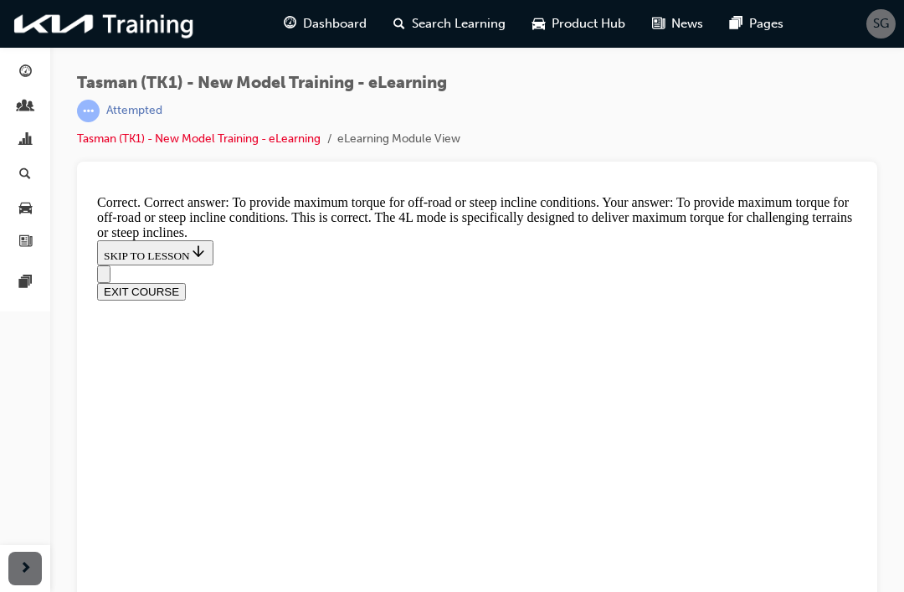
scroll to position [532, 0]
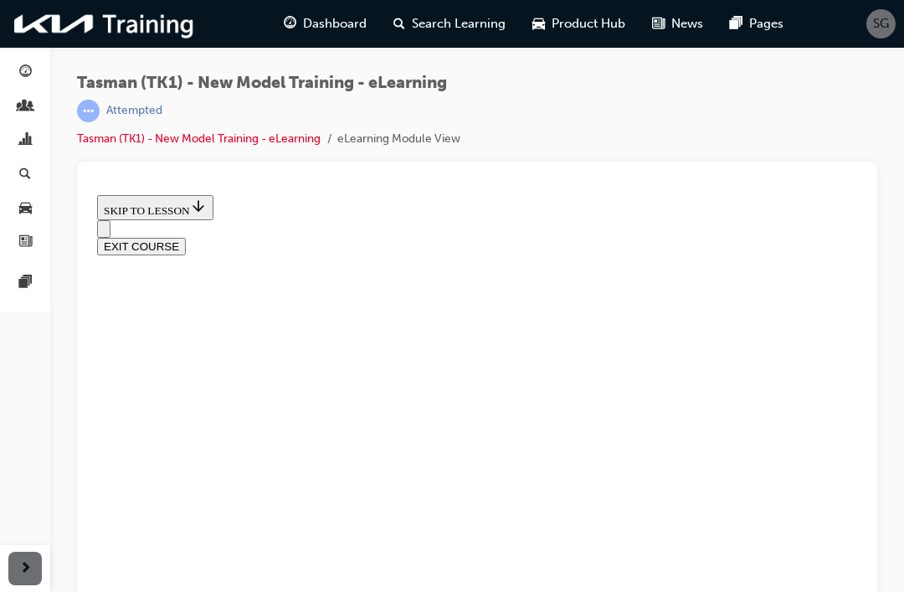
scroll to position [364, 0]
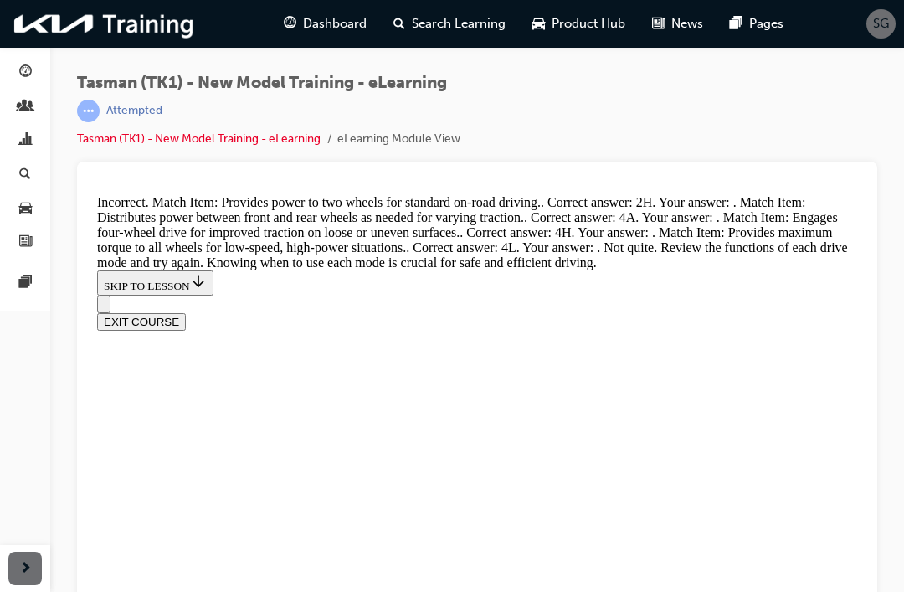
scroll to position [699, 0]
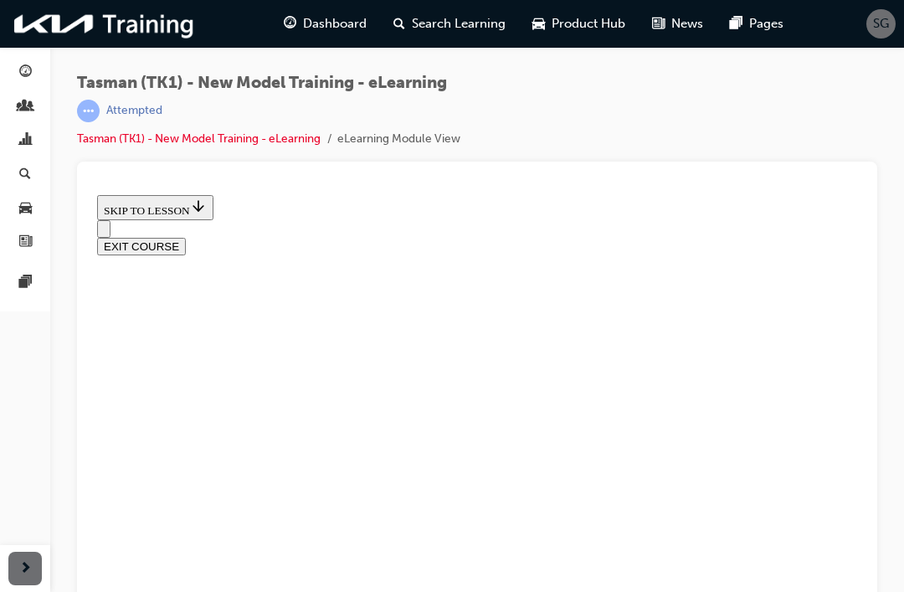
scroll to position [317, 0]
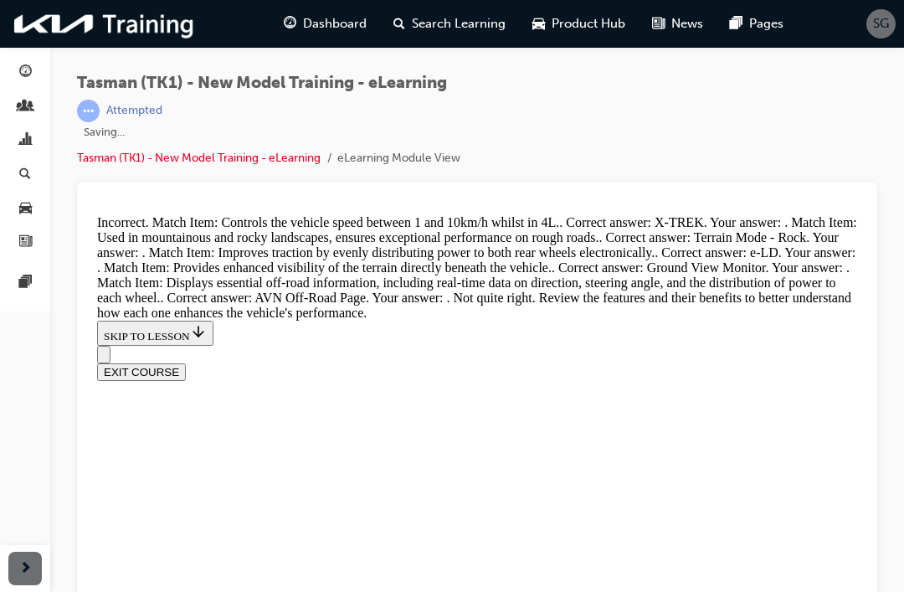
scroll to position [1158, 0]
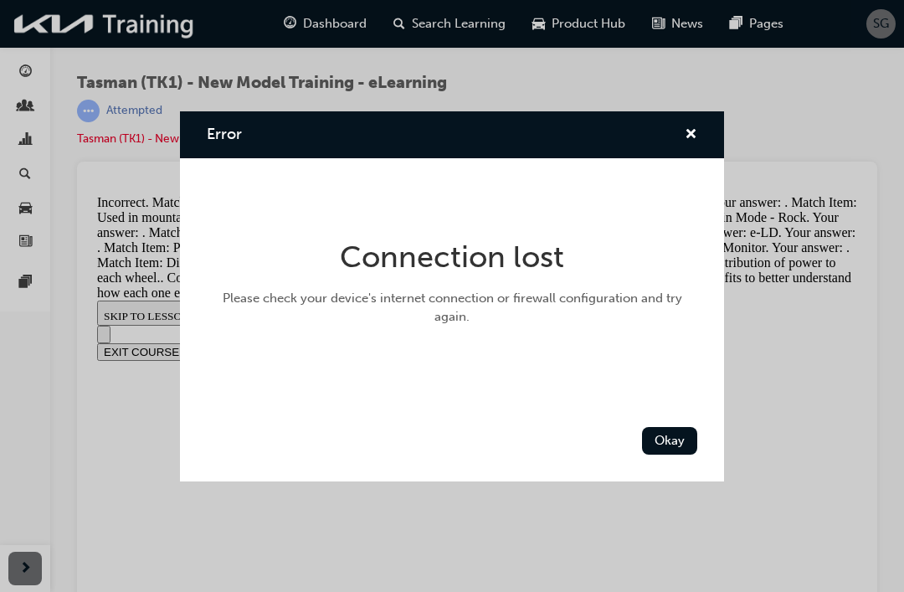
click at [658, 438] on button "Okay" at bounding box center [669, 441] width 55 height 28
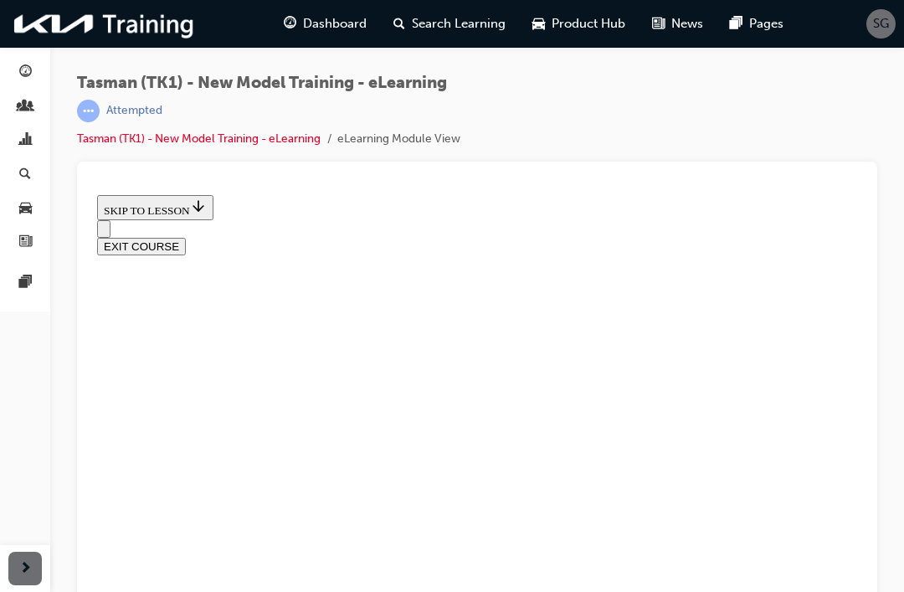
scroll to position [440, 0]
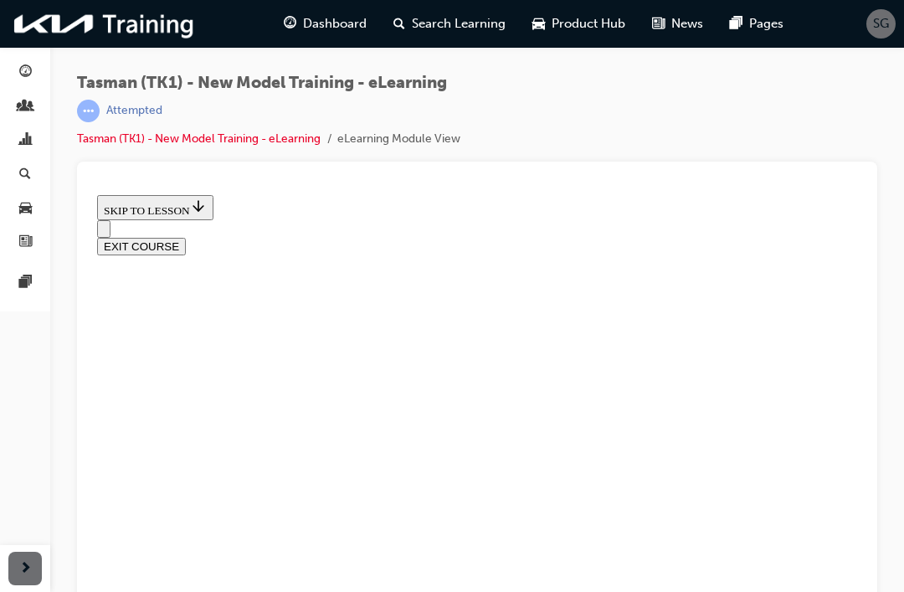
radio input "true"
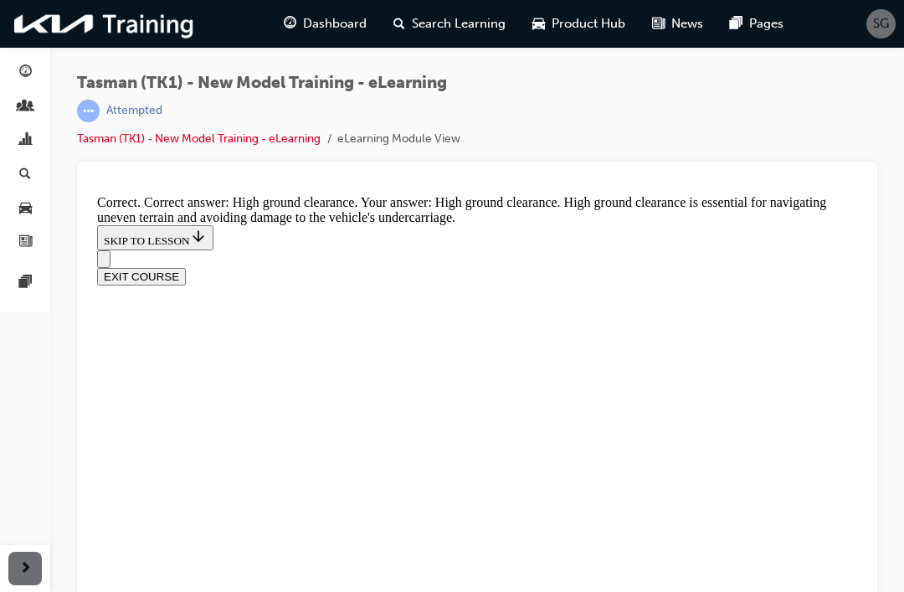
scroll to position [510, 0]
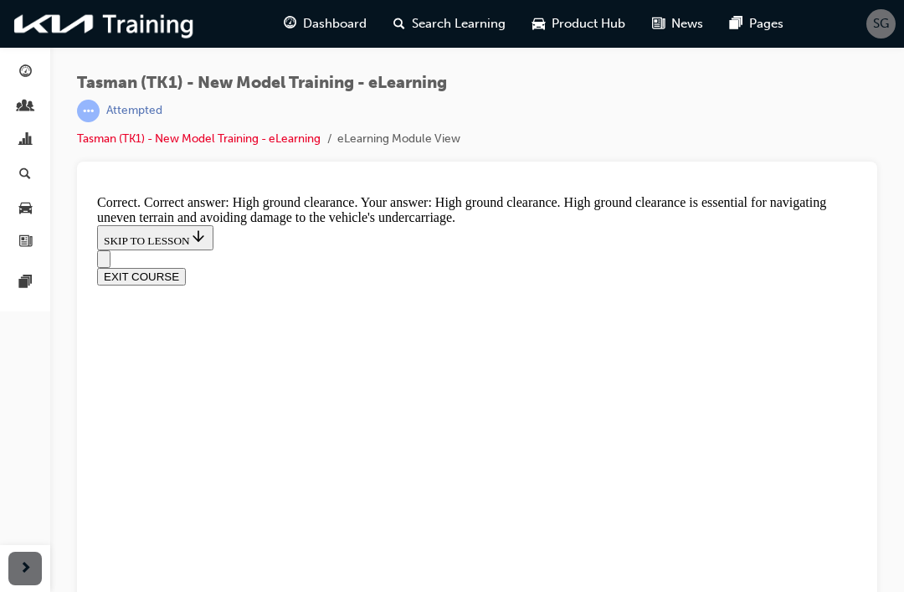
radio input "true"
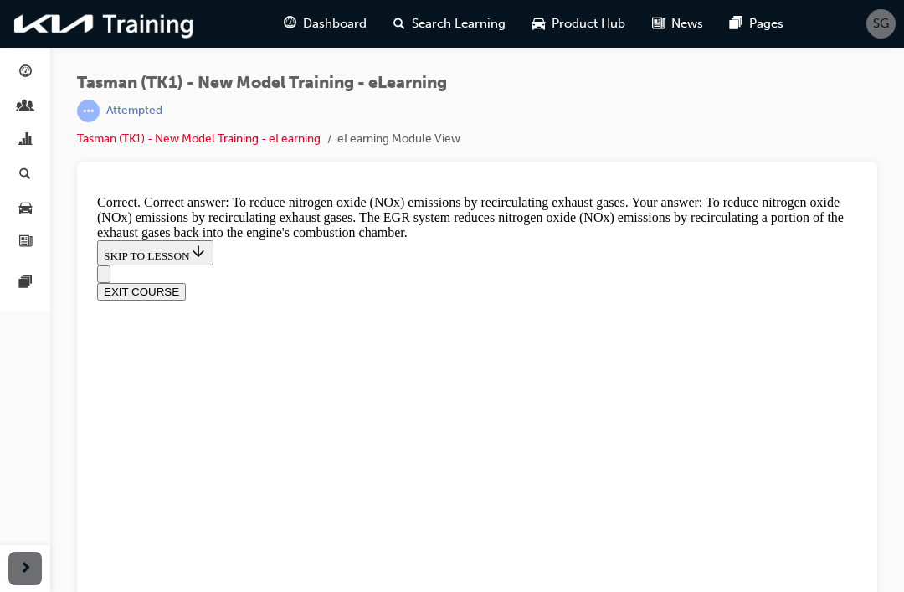
scroll to position [610, 0]
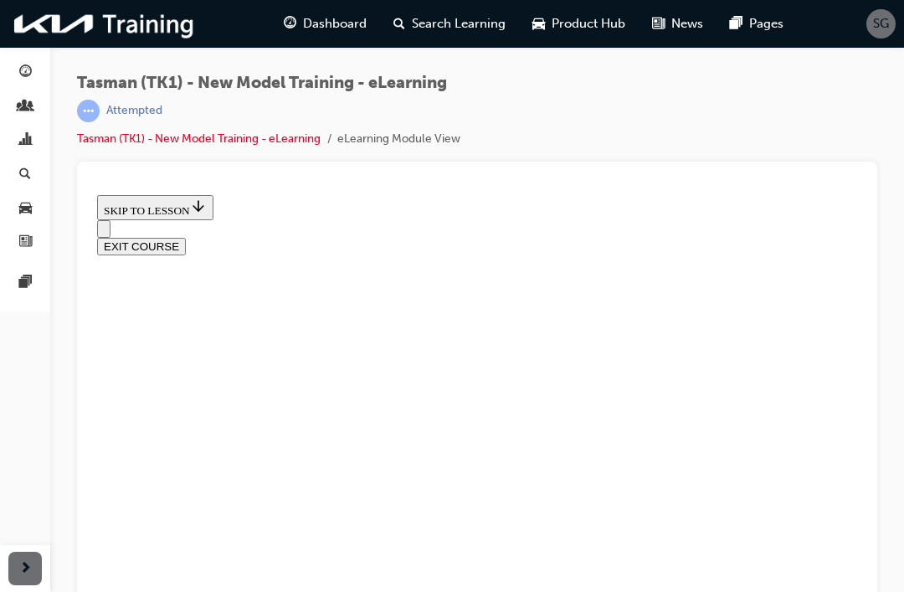
scroll to position [242, 0]
radio input "true"
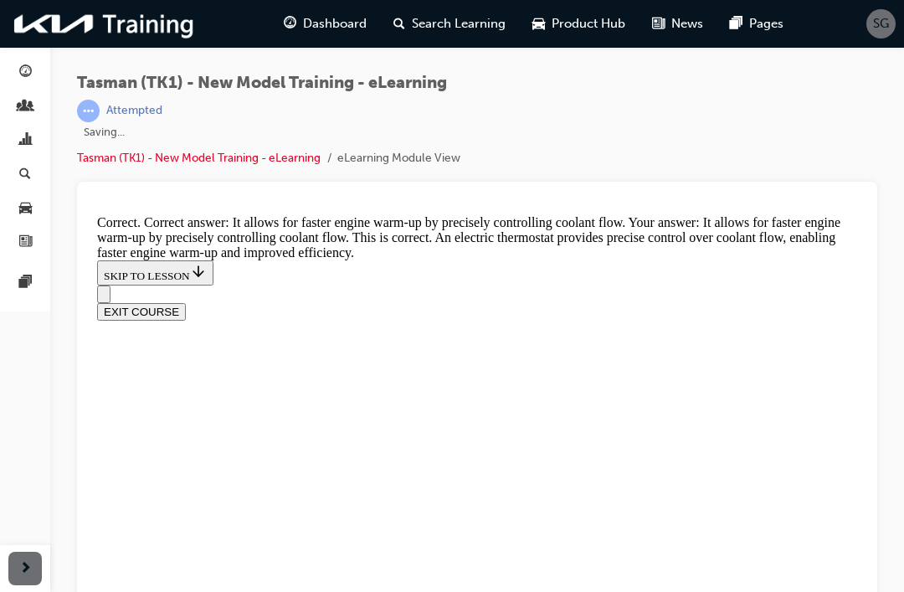
scroll to position [571, 0]
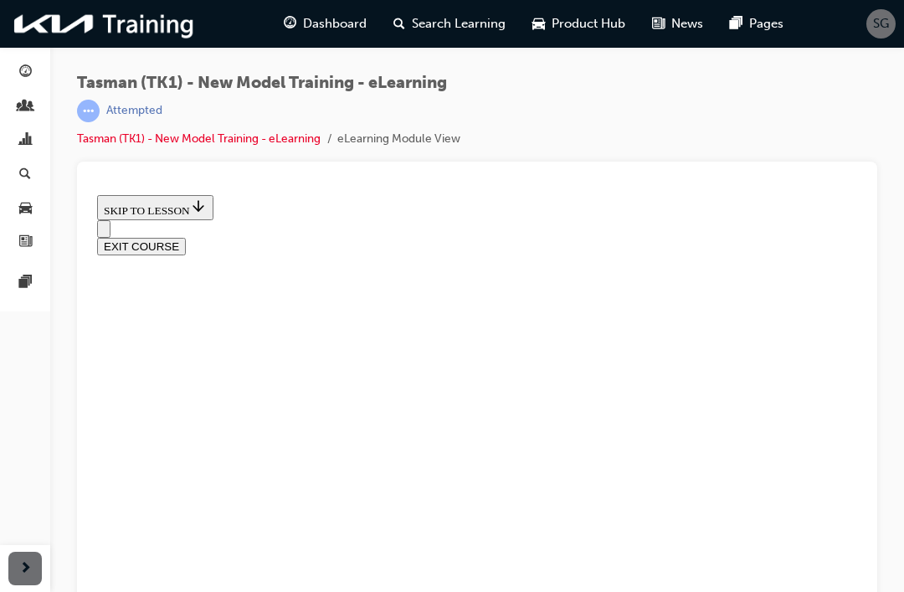
scroll to position [253, 0]
radio input "true"
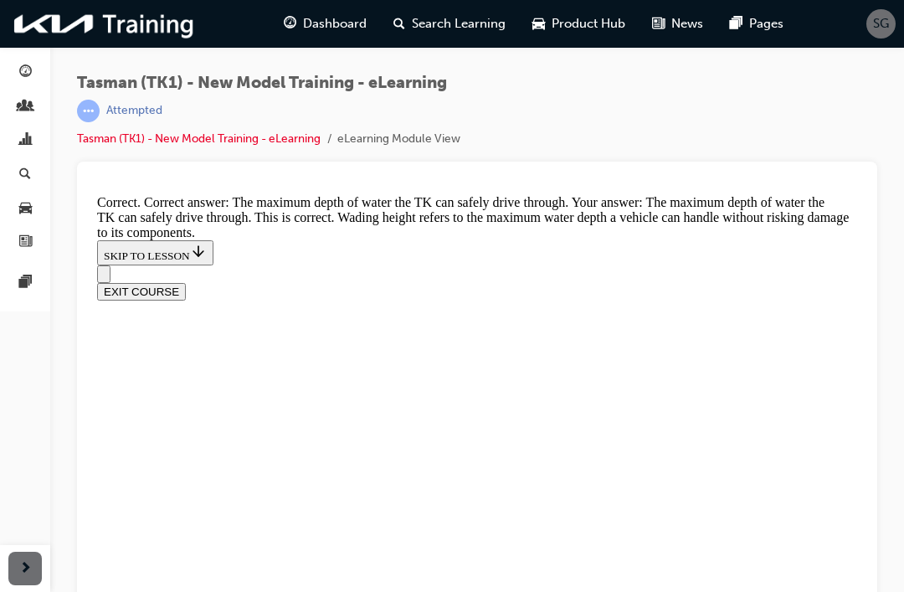
scroll to position [512, 0]
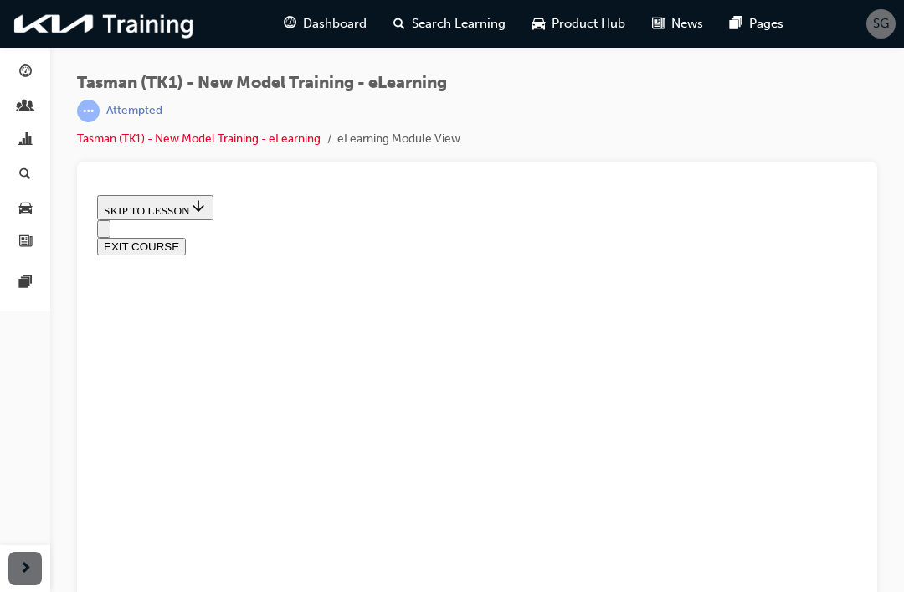
scroll to position [250, 0]
radio input "true"
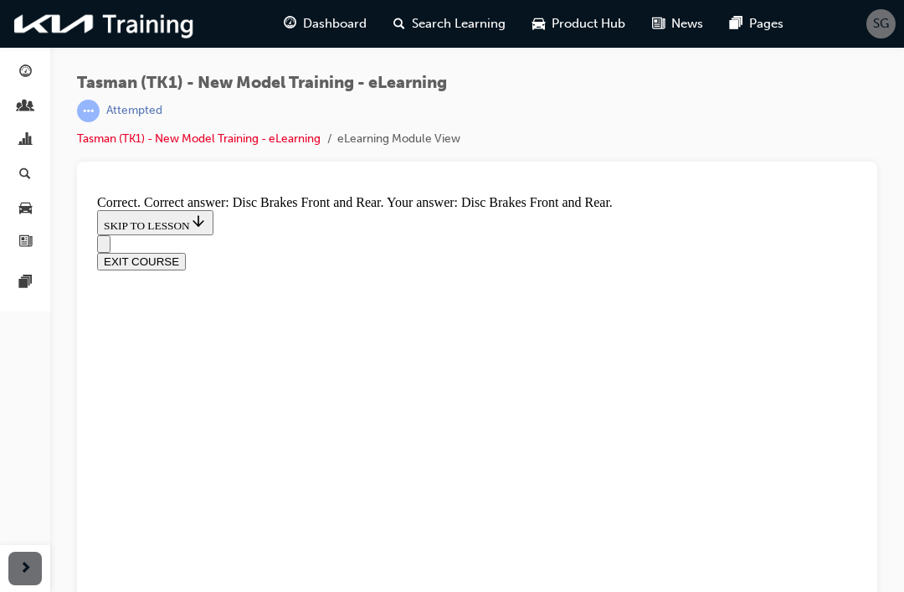
scroll to position [422, 0]
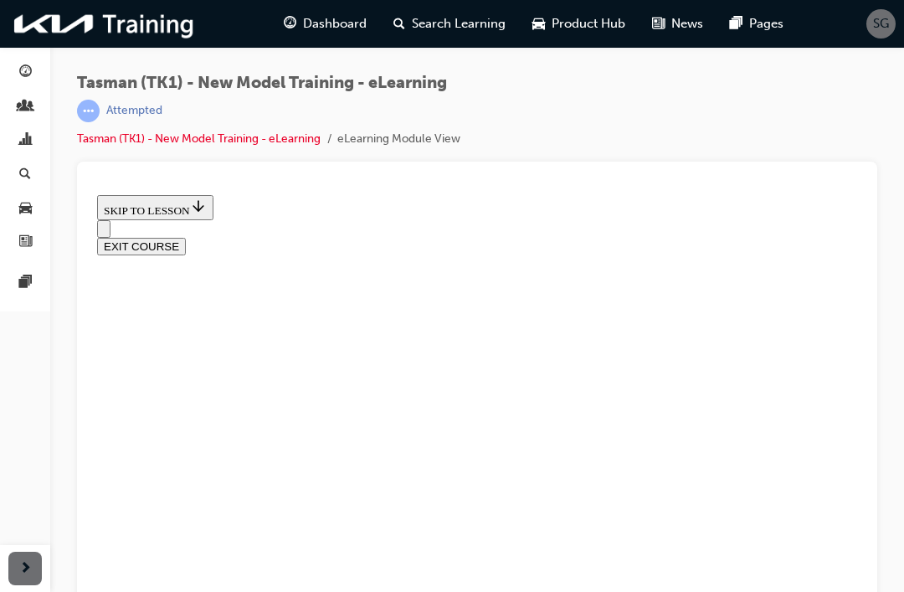
scroll to position [241, 0]
radio input "true"
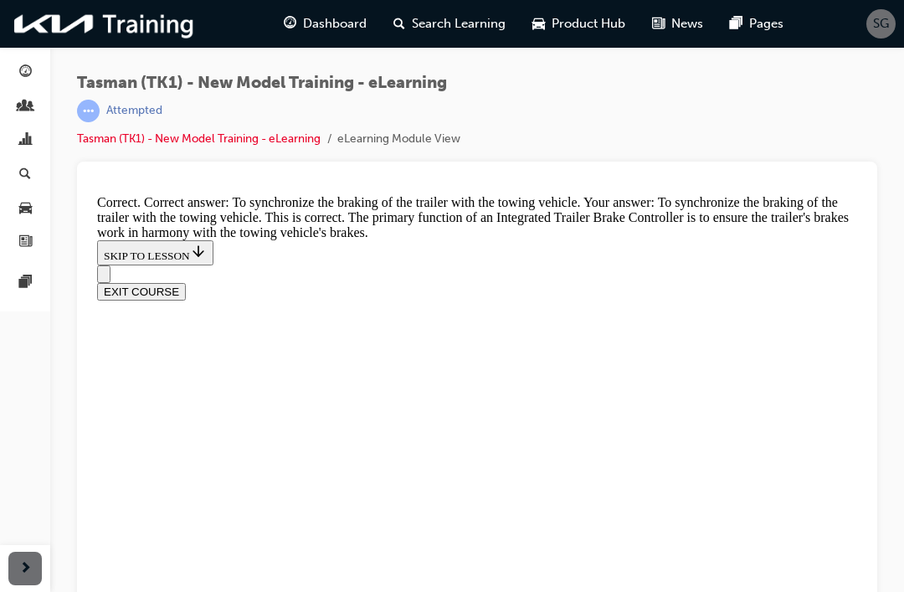
scroll to position [550, 0]
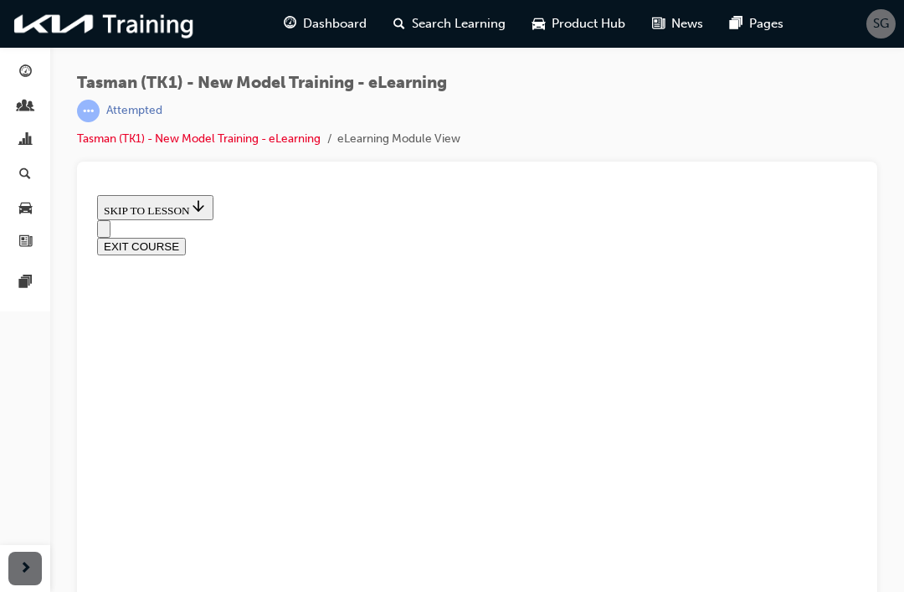
scroll to position [192, 0]
checkbox input "true"
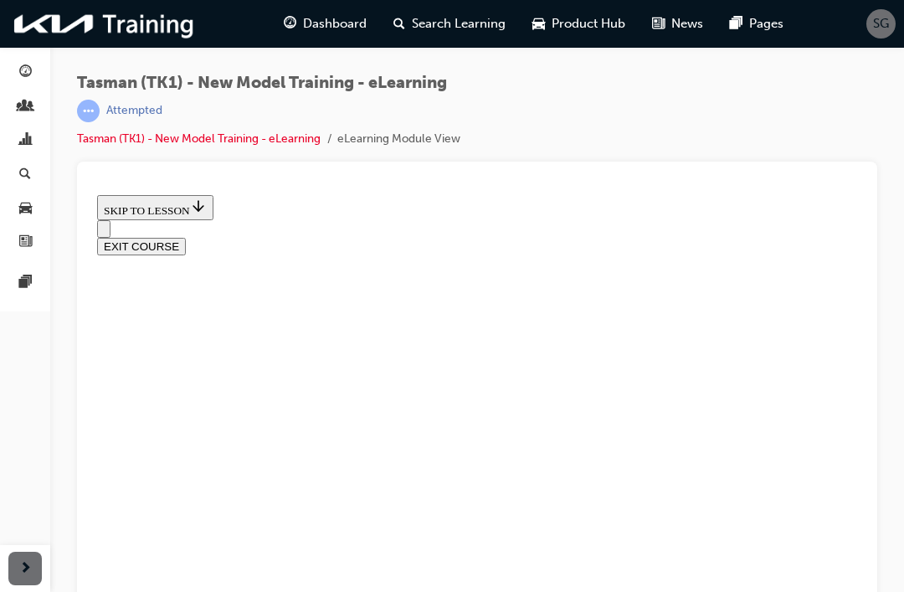
checkbox input "true"
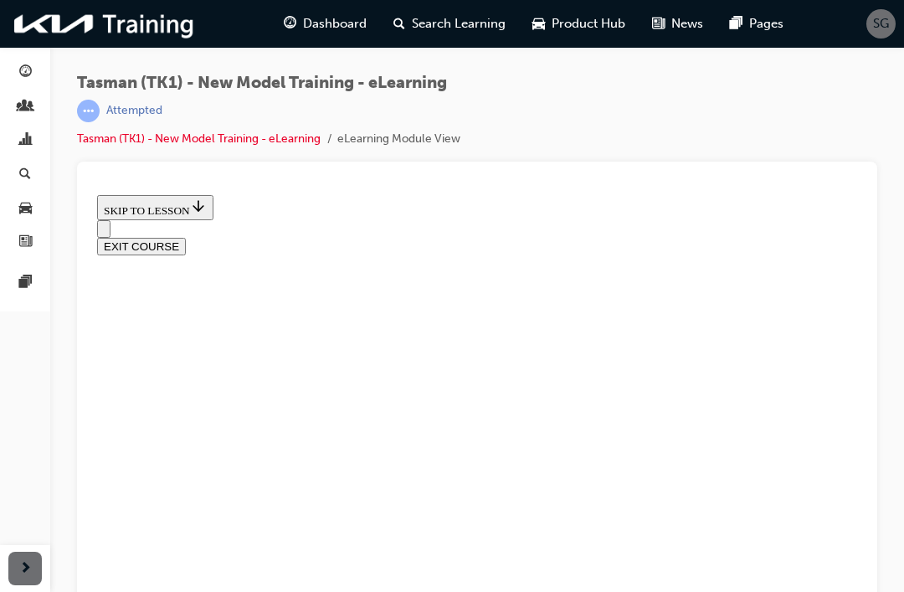
checkbox input "true"
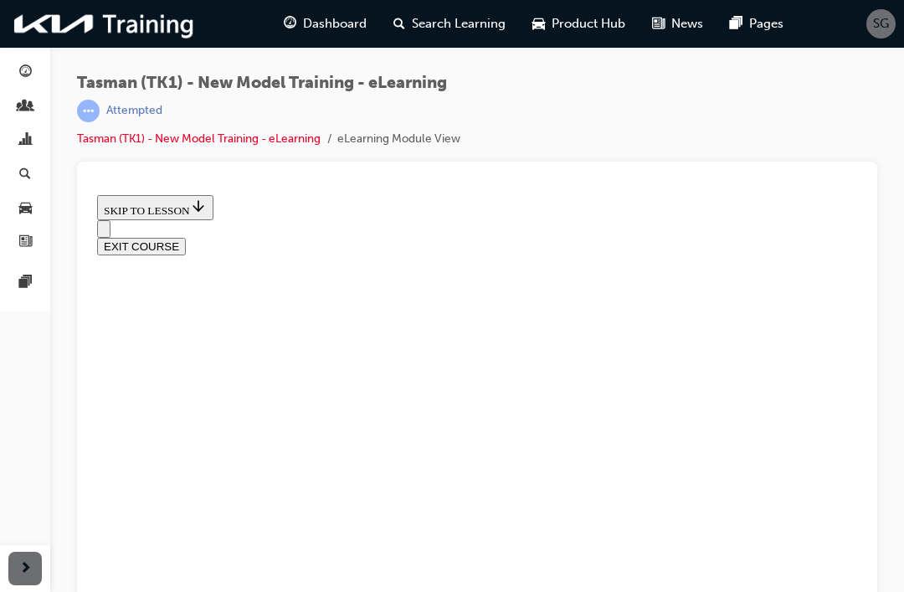
scroll to position [223, 0]
radio input "true"
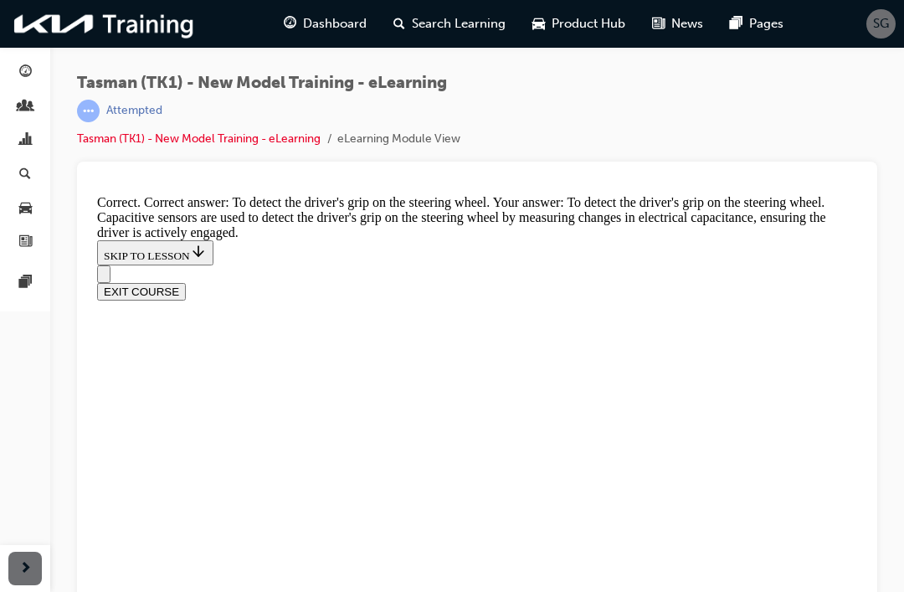
scroll to position [530, 0]
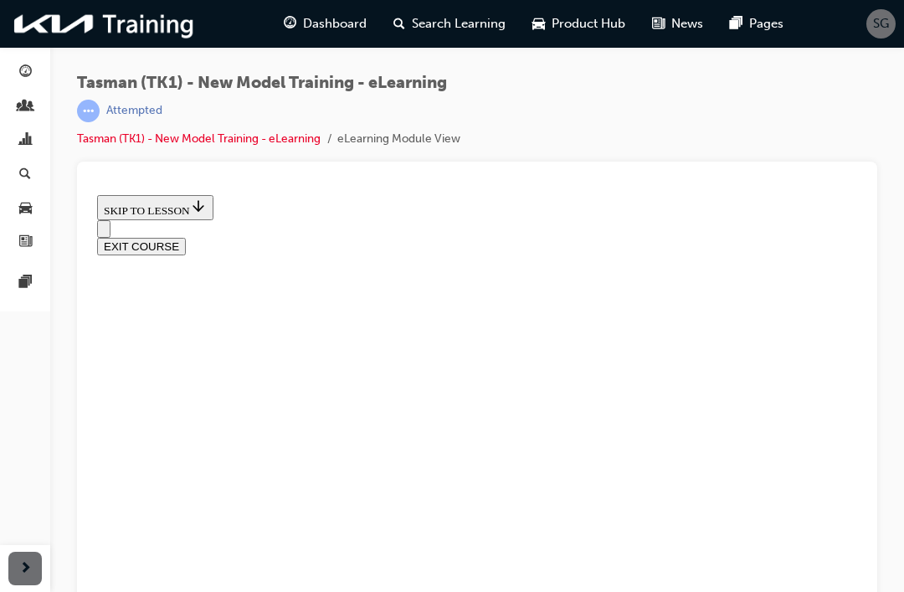
scroll to position [233, 0]
radio input "true"
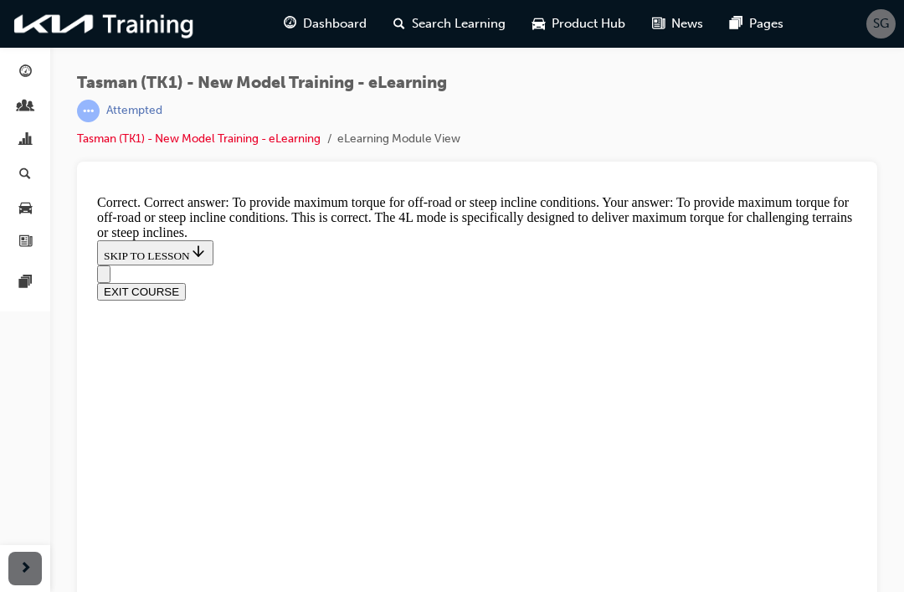
scroll to position [532, 0]
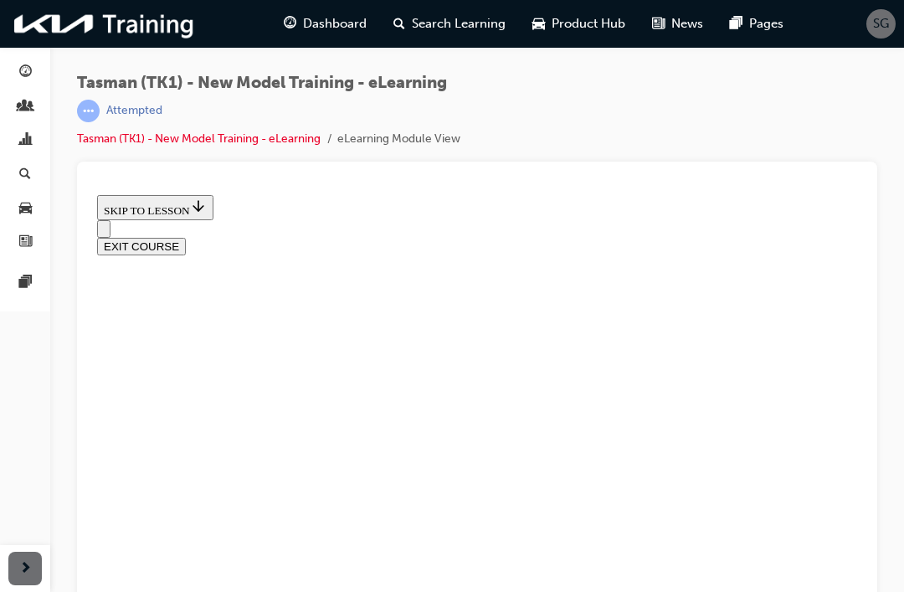
scroll to position [380, 0]
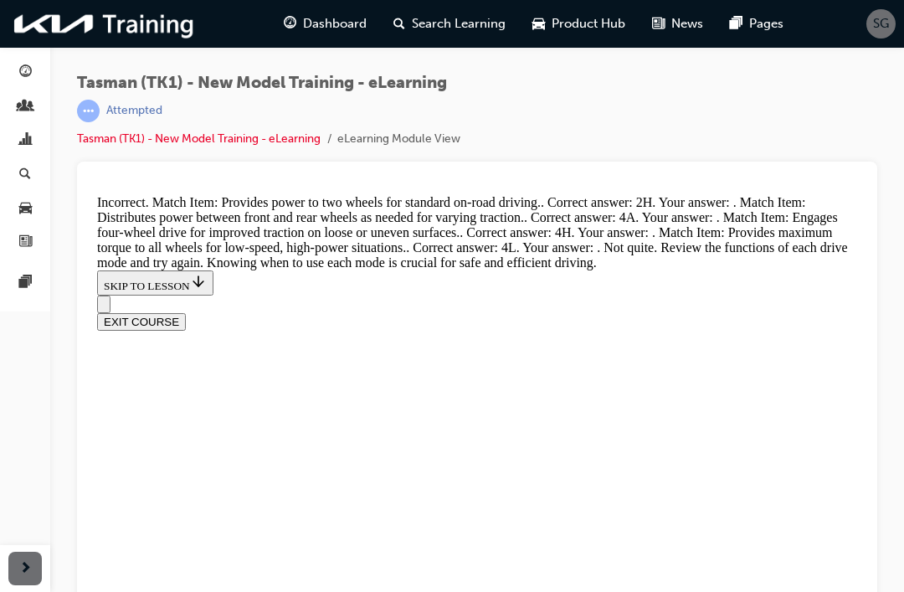
scroll to position [763, 0]
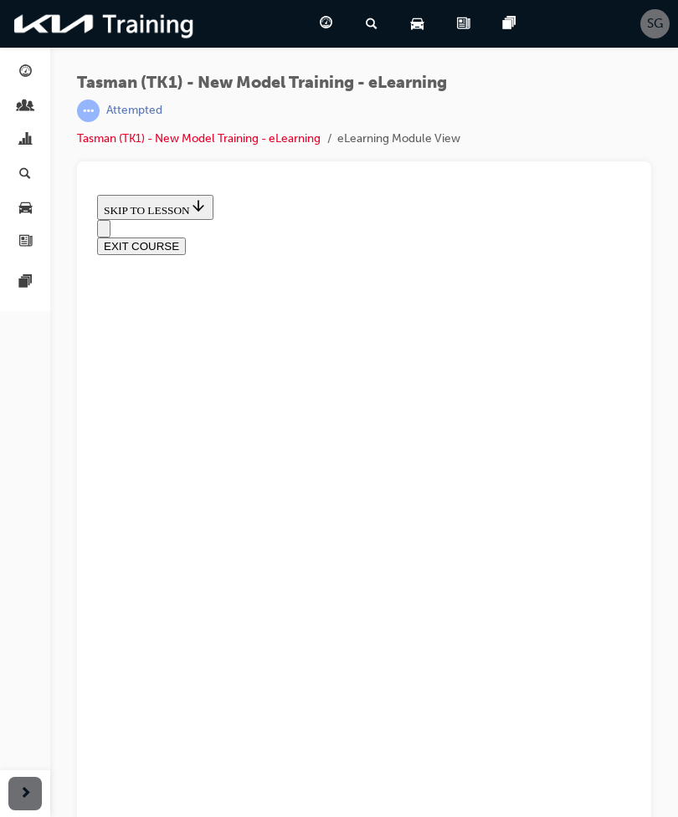
scroll to position [188, 0]
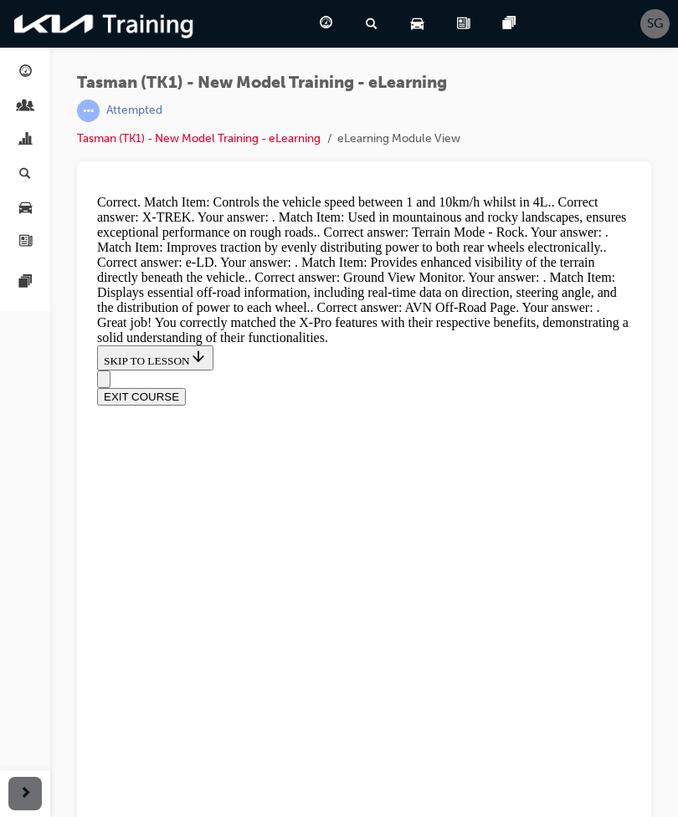
scroll to position [715, 0]
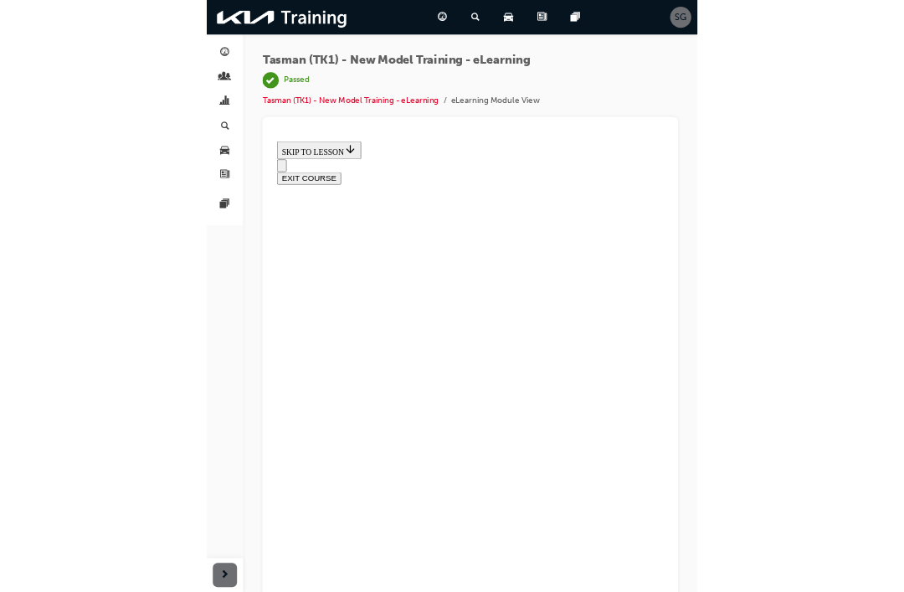
scroll to position [148, 0]
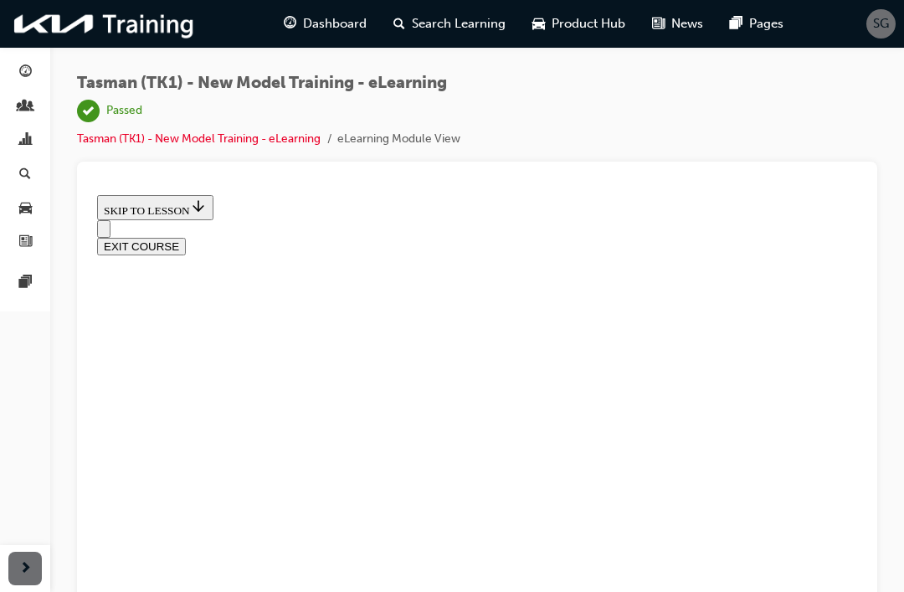
click at [330, 25] on span "Dashboard" at bounding box center [335, 23] width 64 height 19
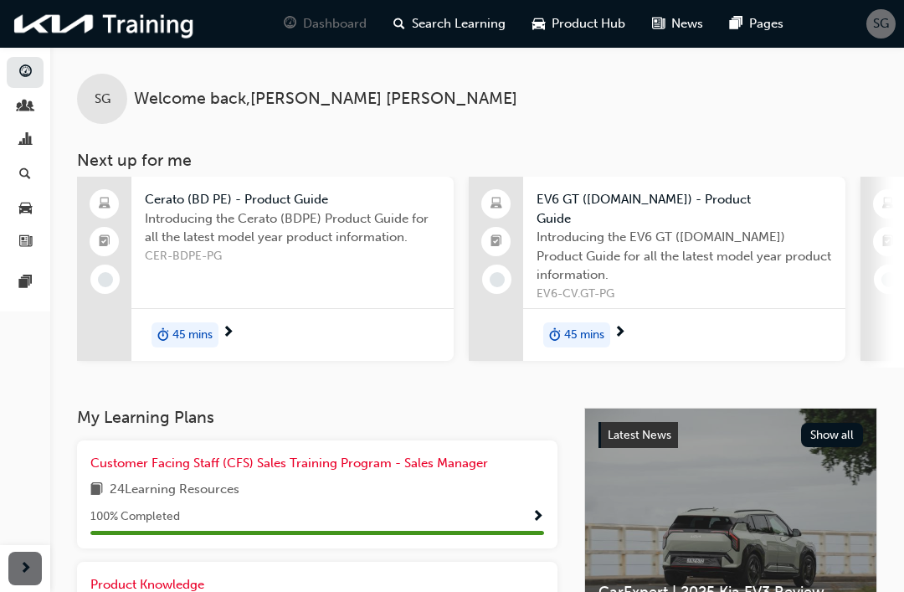
click at [23, 105] on span "people-icon" at bounding box center [25, 107] width 13 height 15
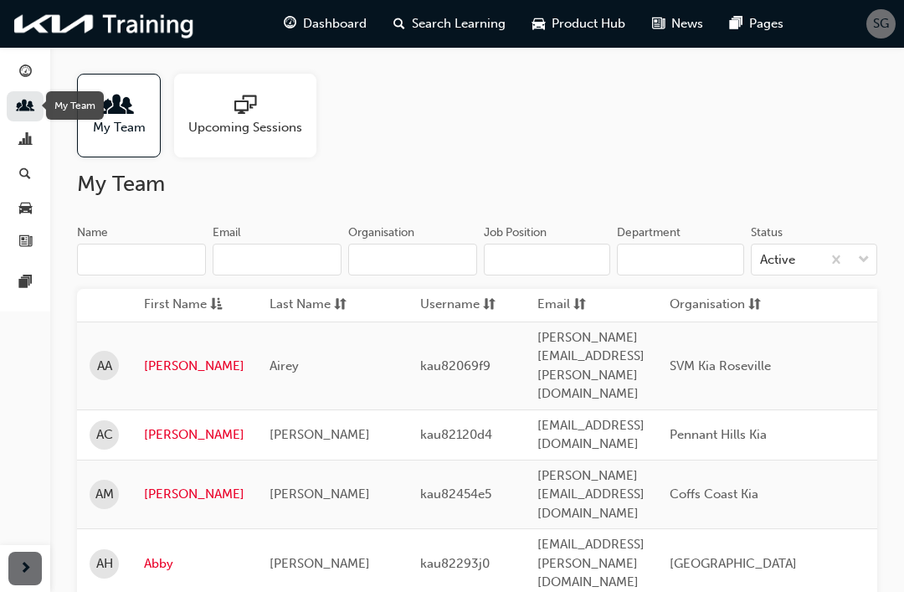
click at [23, 139] on span "chart-icon" at bounding box center [25, 140] width 13 height 15
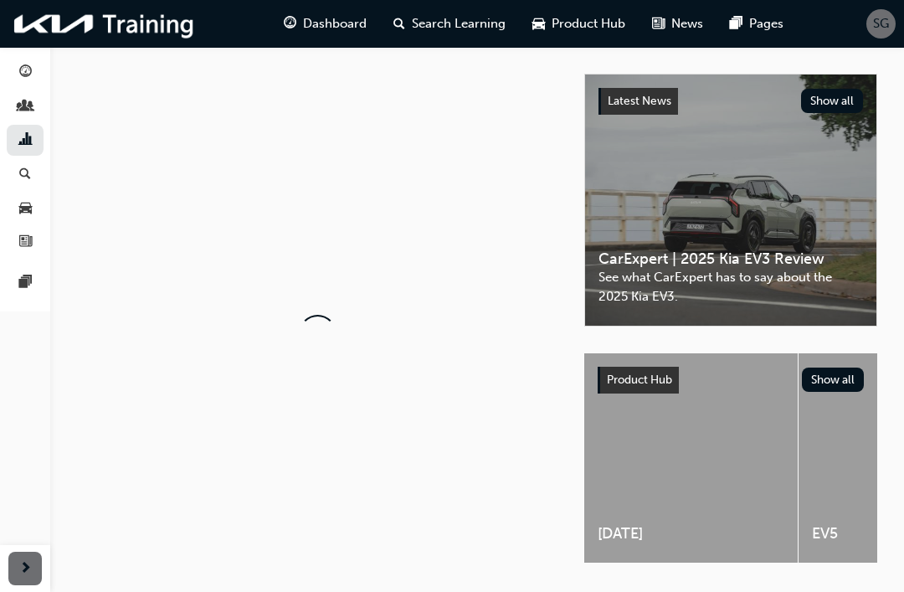
click at [13, 102] on link "button" at bounding box center [25, 106] width 37 height 31
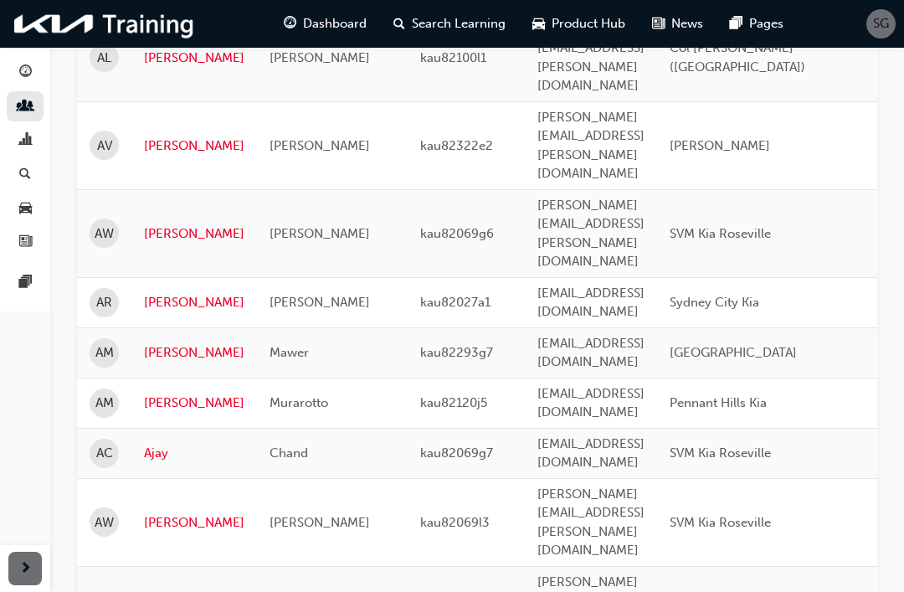
scroll to position [684, 0]
click at [15, 141] on div "button" at bounding box center [25, 140] width 20 height 21
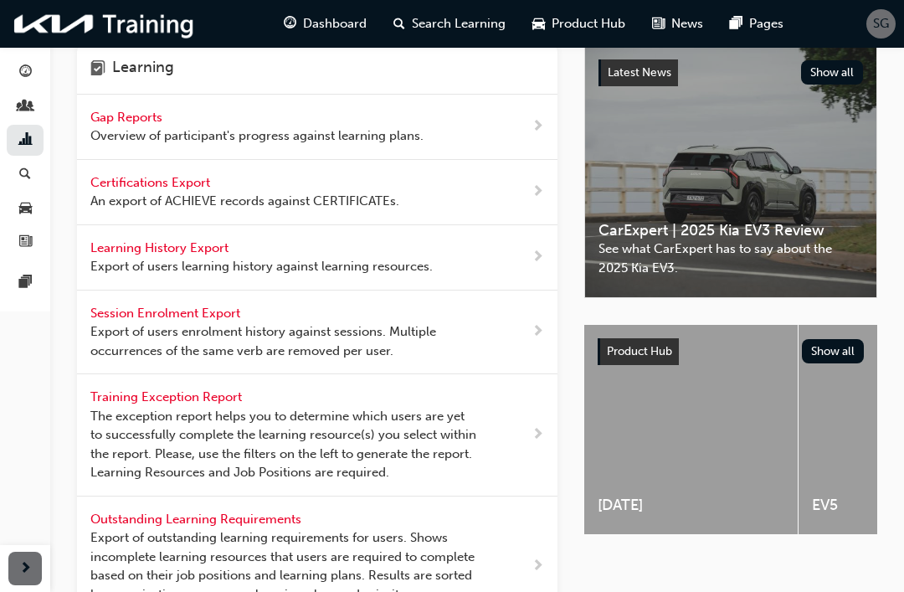
scroll to position [28, 0]
click at [15, 170] on div "button" at bounding box center [25, 174] width 20 height 21
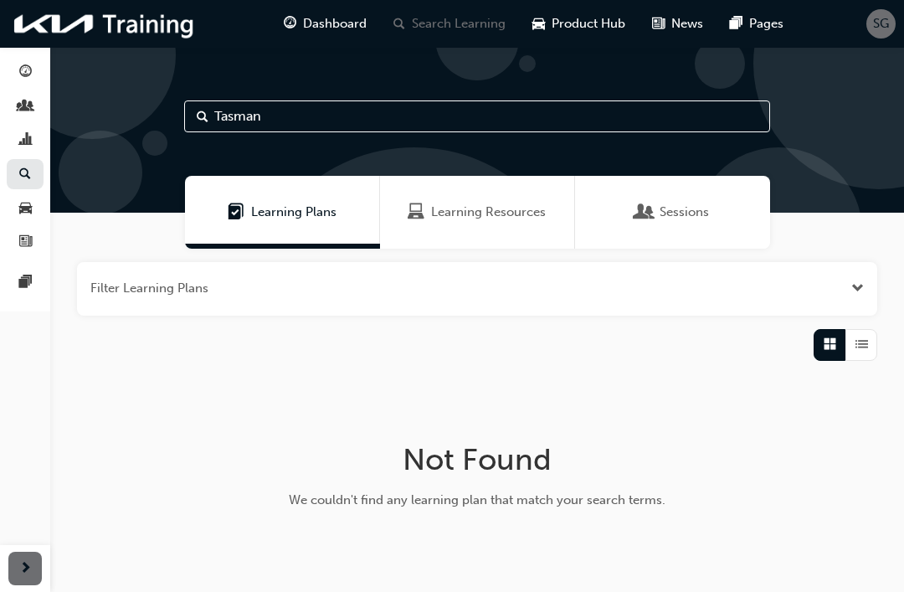
click at [8, 227] on link "button" at bounding box center [25, 242] width 37 height 31
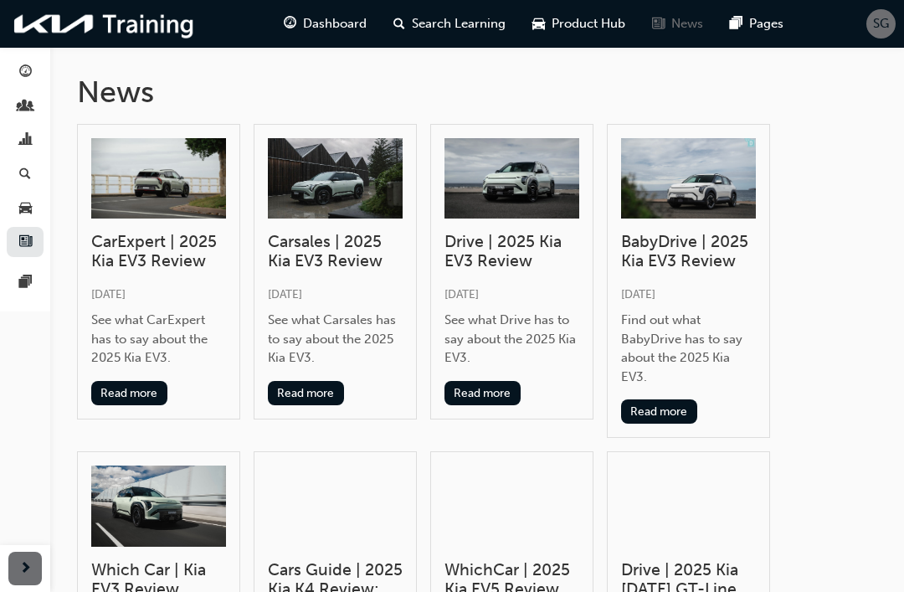
click at [27, 275] on span "pages-icon" at bounding box center [25, 282] width 13 height 15
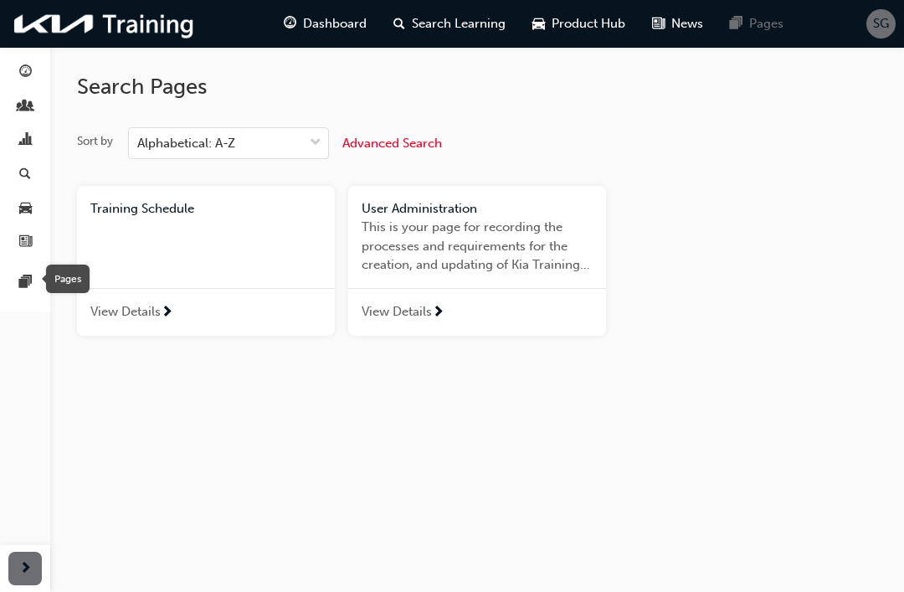
click at [11, 74] on link "button" at bounding box center [25, 72] width 37 height 31
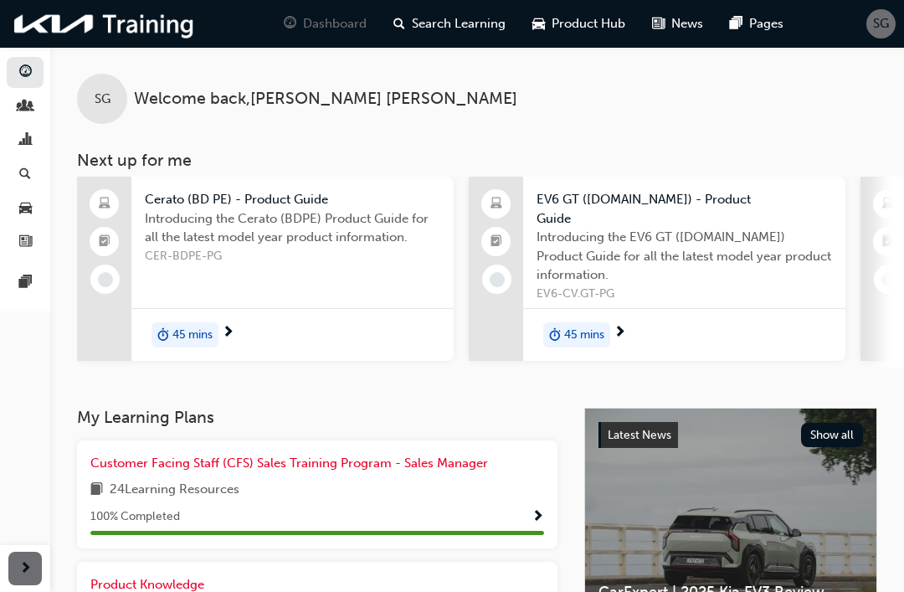
click at [885, 27] on span "SG" at bounding box center [881, 23] width 16 height 19
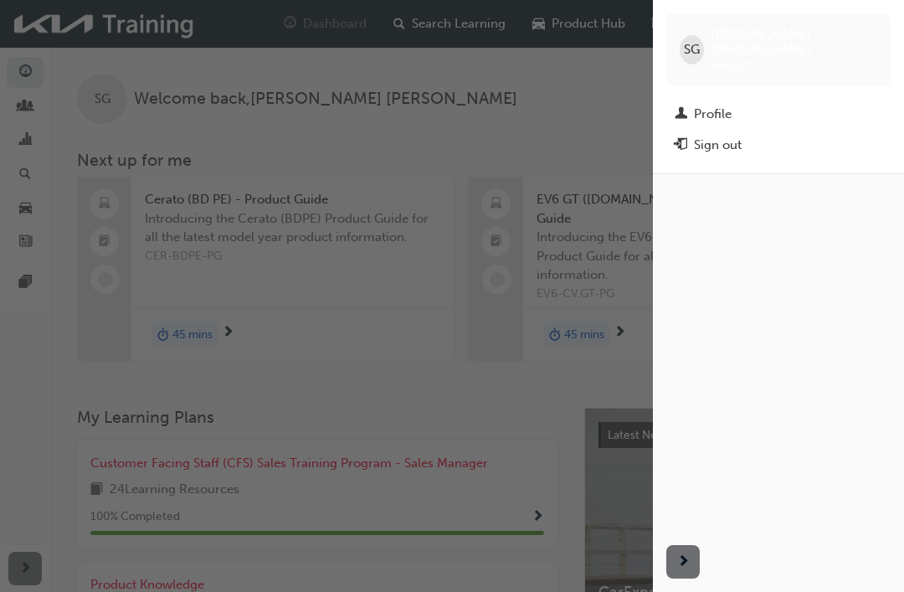
click at [556, 141] on div "button" at bounding box center [326, 296] width 653 height 592
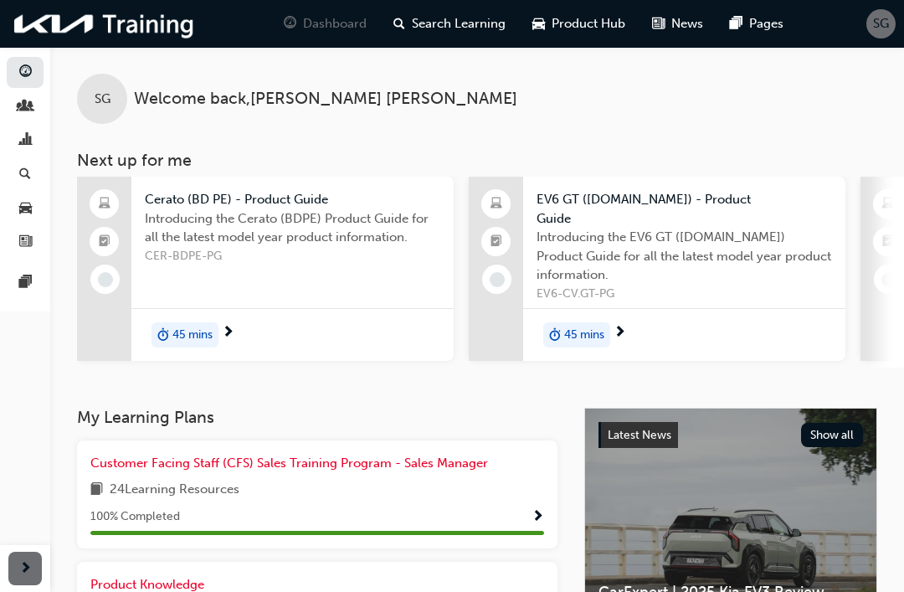
click at [876, 32] on span "SG" at bounding box center [881, 23] width 16 height 19
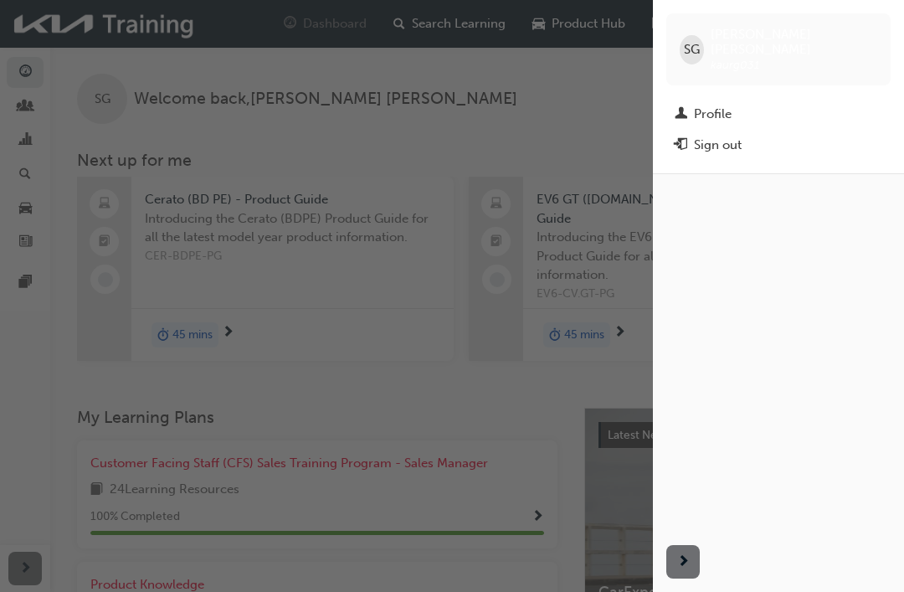
click at [712, 105] on div "Profile" at bounding box center [713, 114] width 38 height 19
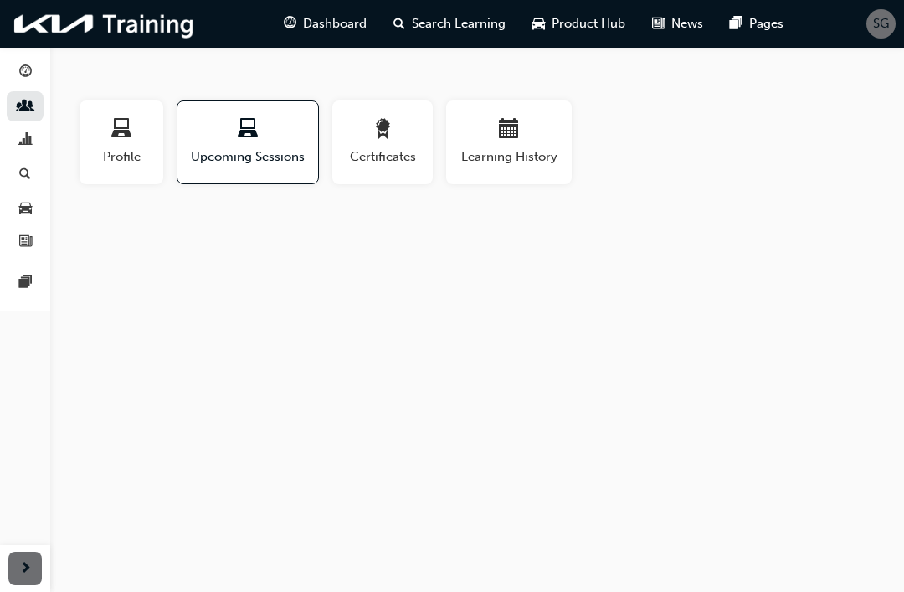
click at [105, 140] on div "button" at bounding box center [121, 132] width 59 height 26
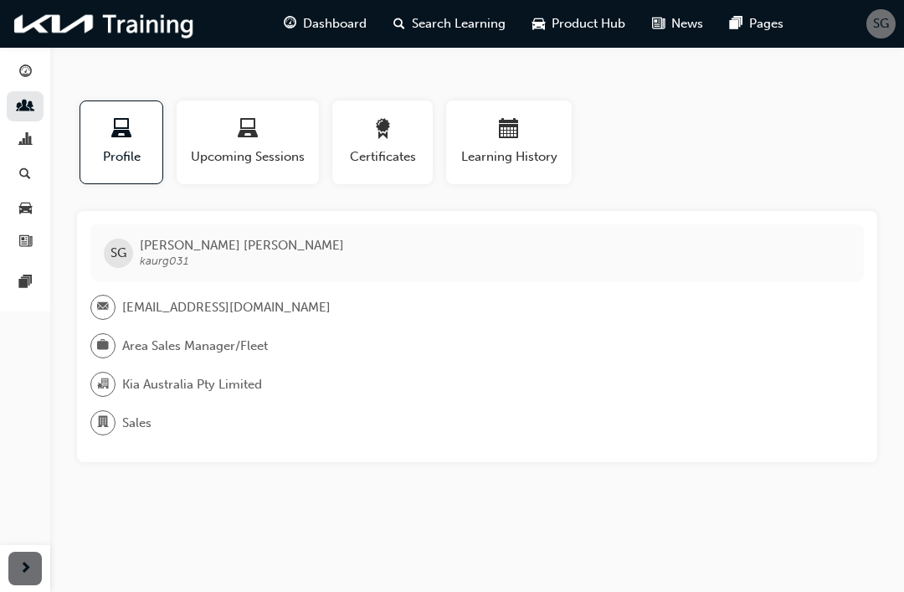
click at [376, 153] on span "Certificates" at bounding box center [382, 156] width 75 height 19
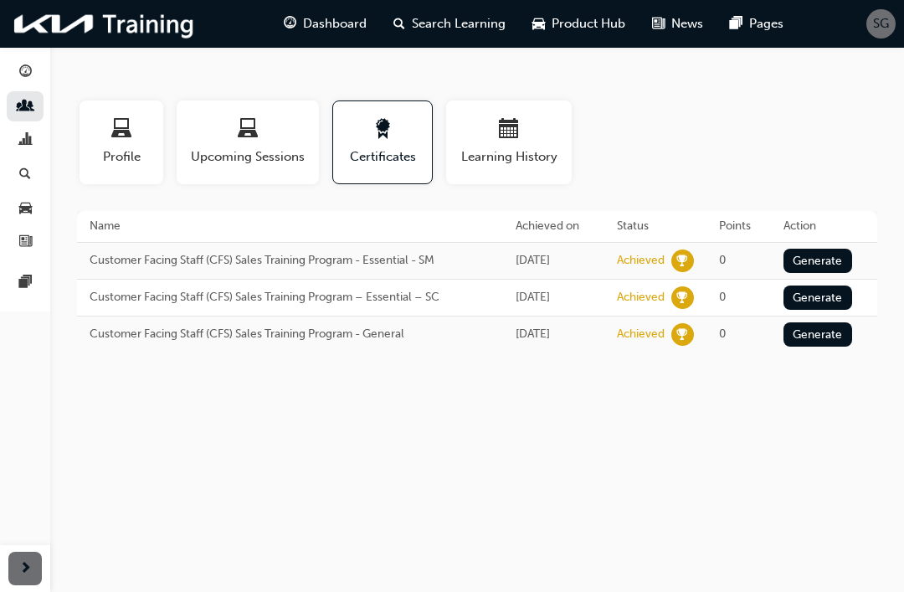
click at [28, 71] on span "guage-icon" at bounding box center [25, 72] width 13 height 15
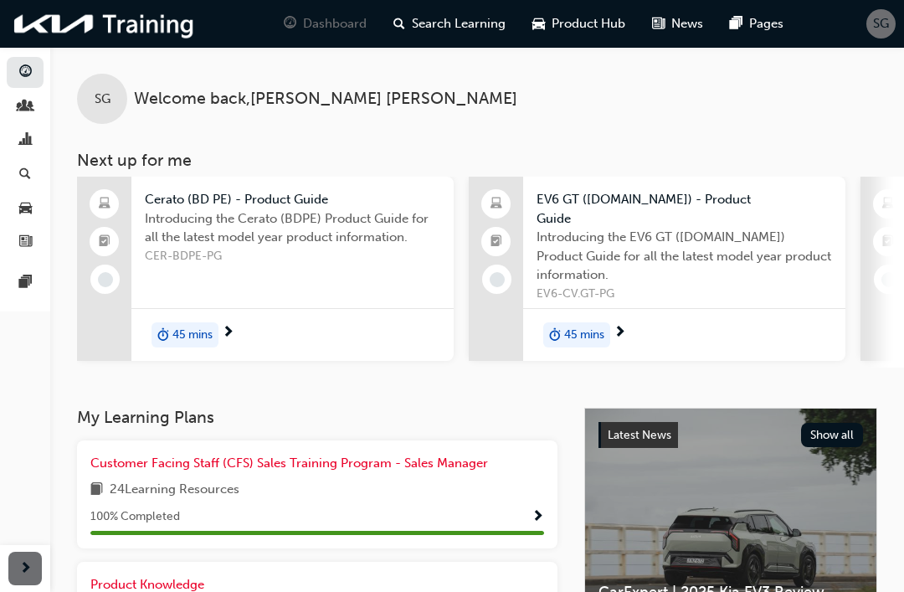
click at [579, 29] on span "Product Hub" at bounding box center [588, 23] width 74 height 19
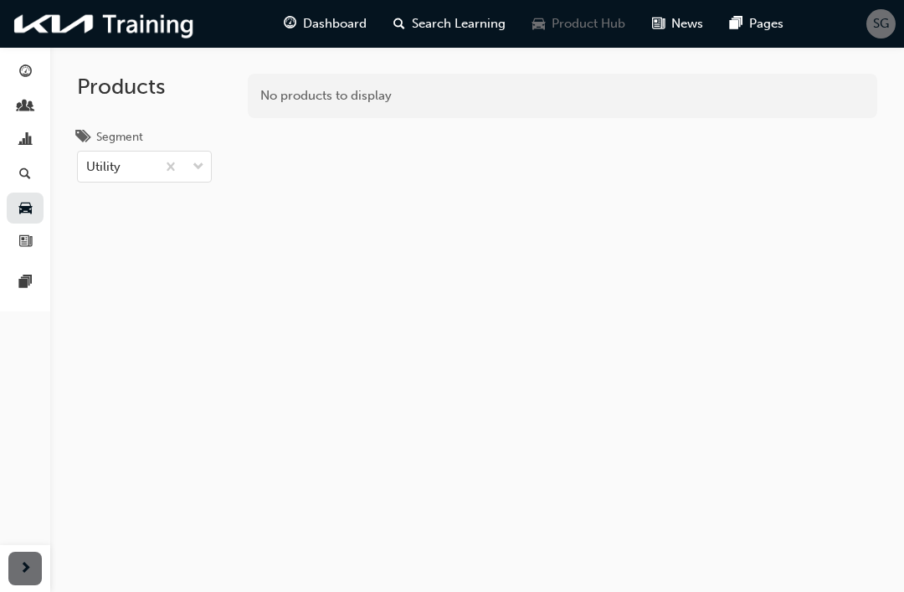
click at [449, 33] on div "Search Learning" at bounding box center [449, 24] width 139 height 34
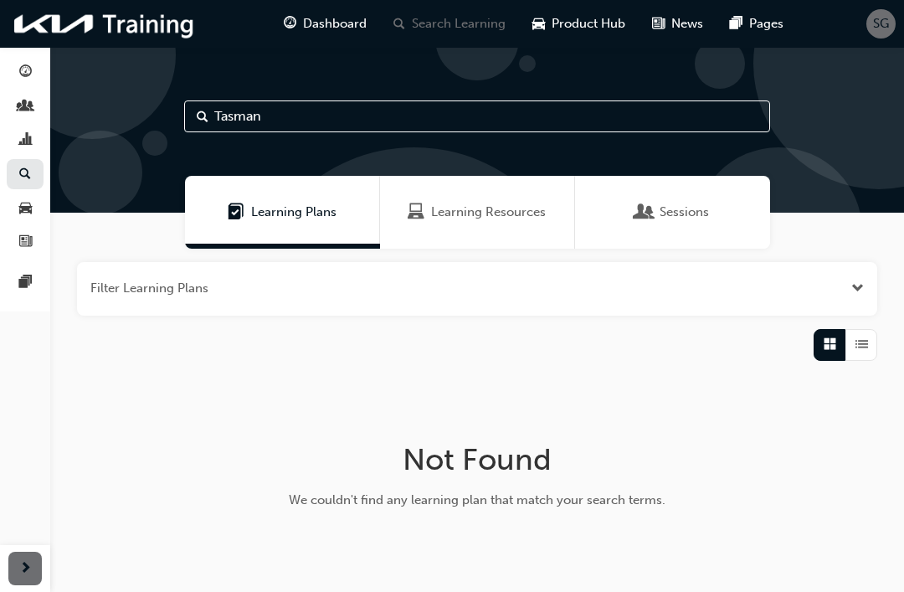
click at [215, 110] on input "Tasman" at bounding box center [477, 116] width 586 height 32
click at [306, 121] on input "Tasman" at bounding box center [477, 116] width 586 height 32
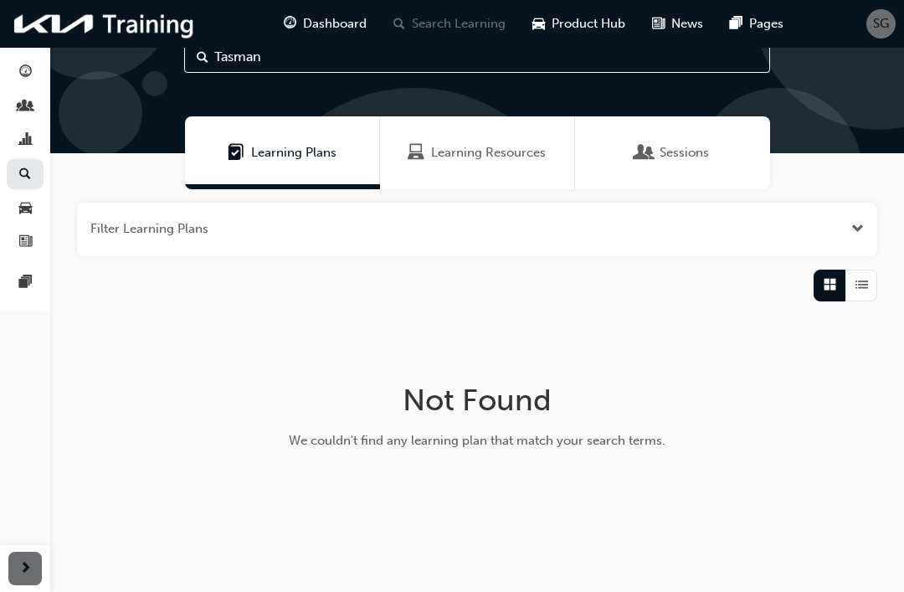
scroll to position [53, 0]
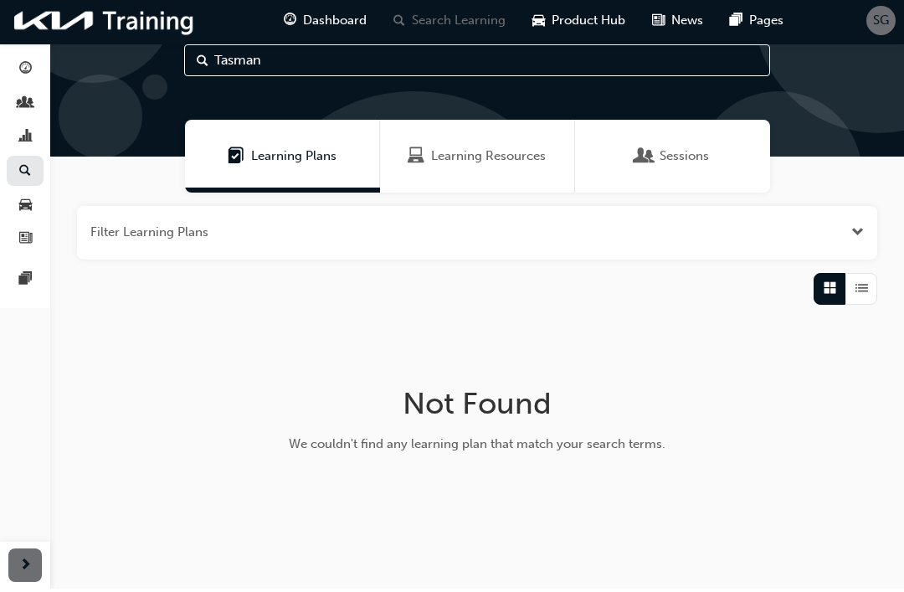
click at [222, 58] on input "Tasman" at bounding box center [477, 64] width 586 height 32
click at [274, 64] on input "Tasman" at bounding box center [477, 64] width 586 height 32
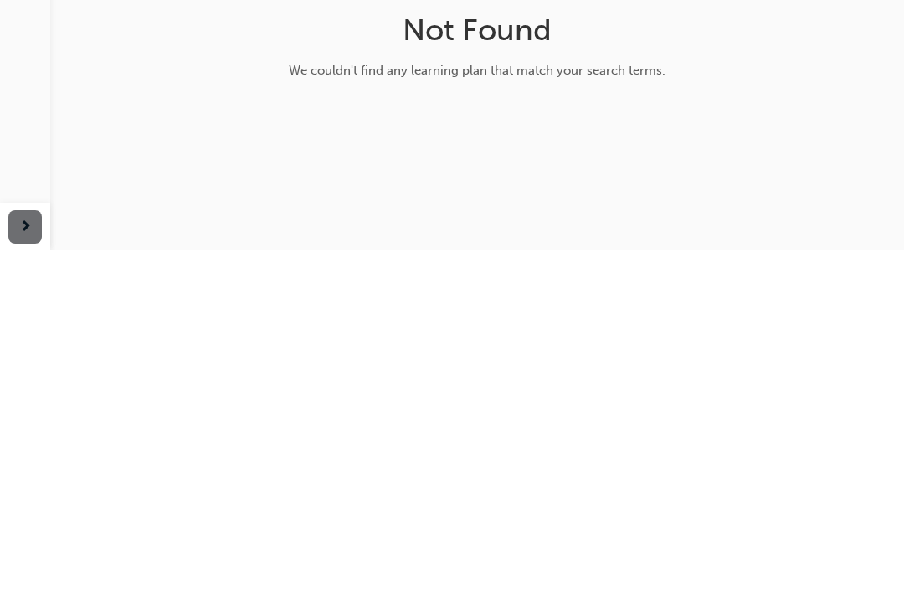
scroll to position [92, 0]
click at [786, 187] on div "Tasman Learning Plans Learning Resources Sessions Filter Learning Plans Not Fou…" at bounding box center [476, 253] width 853 height 597
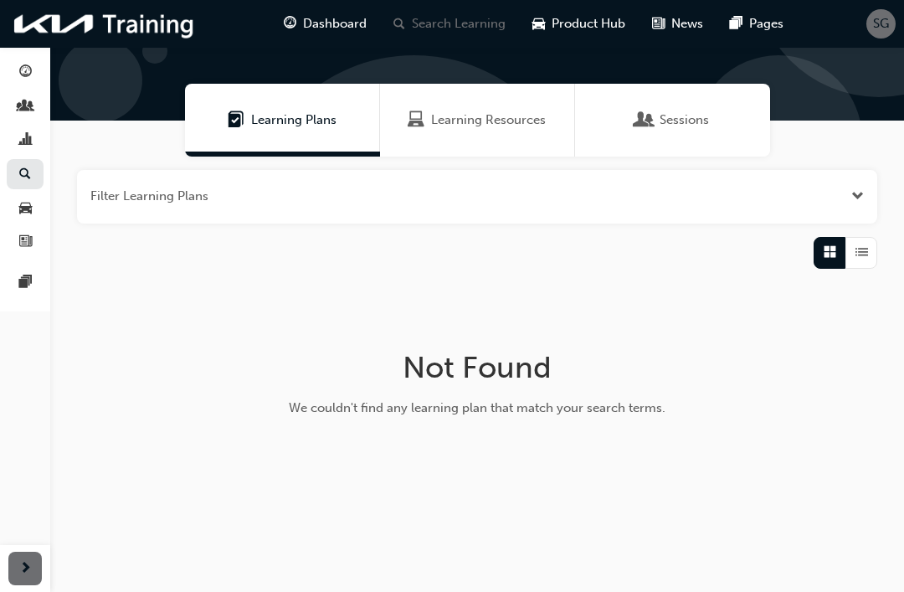
click at [826, 260] on span "Grid" at bounding box center [829, 252] width 13 height 19
click at [874, 248] on div "button" at bounding box center [861, 253] width 32 height 32
click at [823, 259] on span "Grid" at bounding box center [829, 252] width 13 height 19
click at [840, 191] on button "button" at bounding box center [477, 197] width 800 height 54
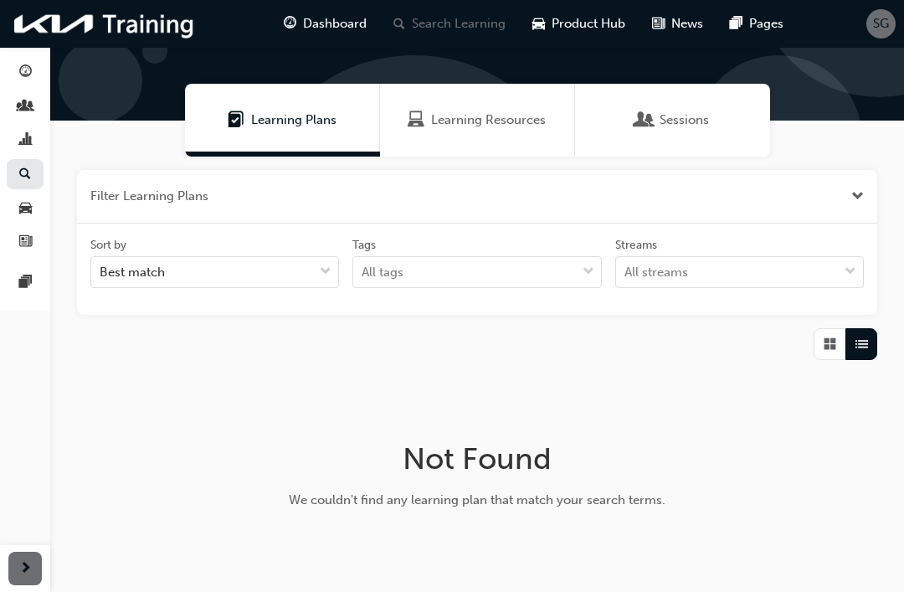
click at [756, 356] on div at bounding box center [477, 344] width 800 height 32
click at [501, 121] on span "Learning Resources" at bounding box center [488, 119] width 115 height 19
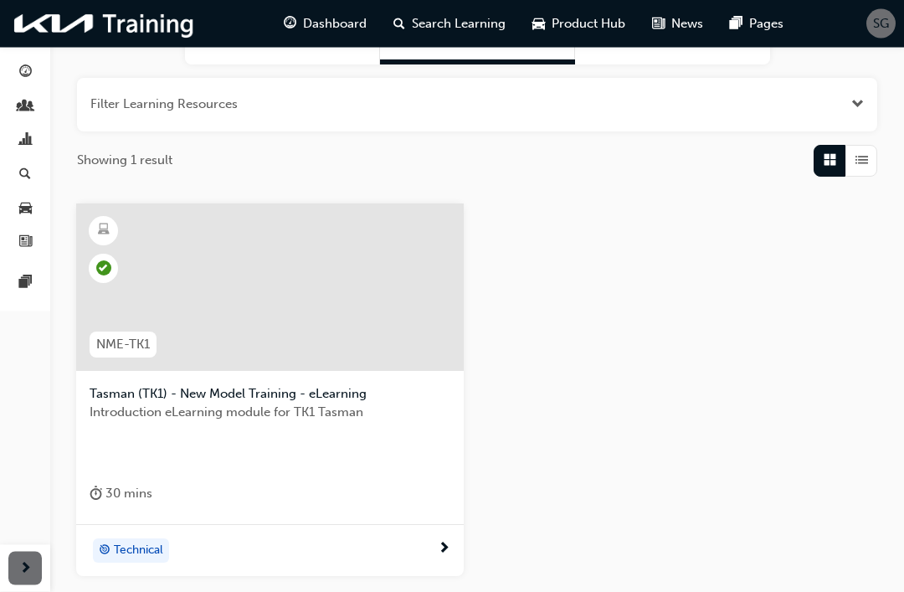
scroll to position [186, 0]
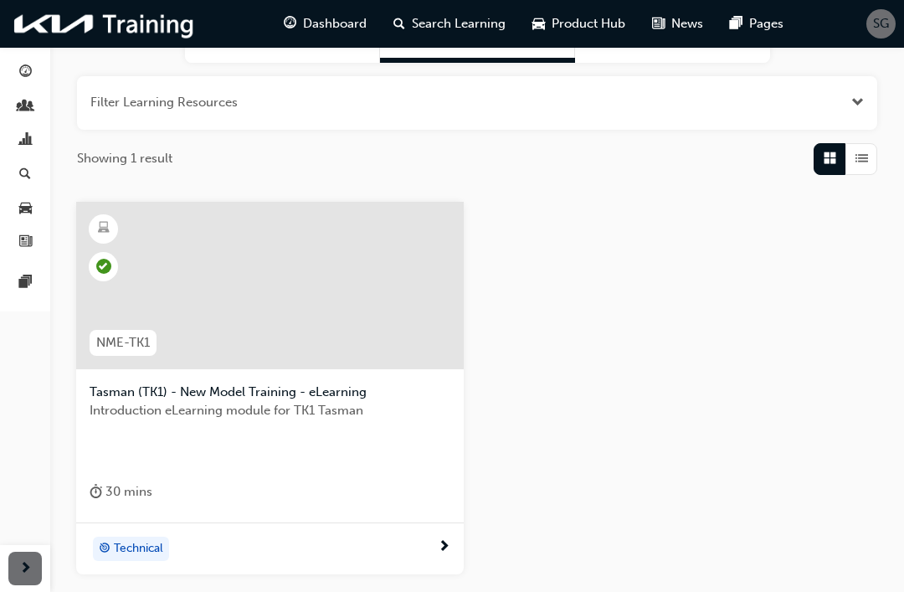
click at [217, 549] on div "Technical" at bounding box center [264, 548] width 348 height 25
